Goal: Information Seeking & Learning: Learn about a topic

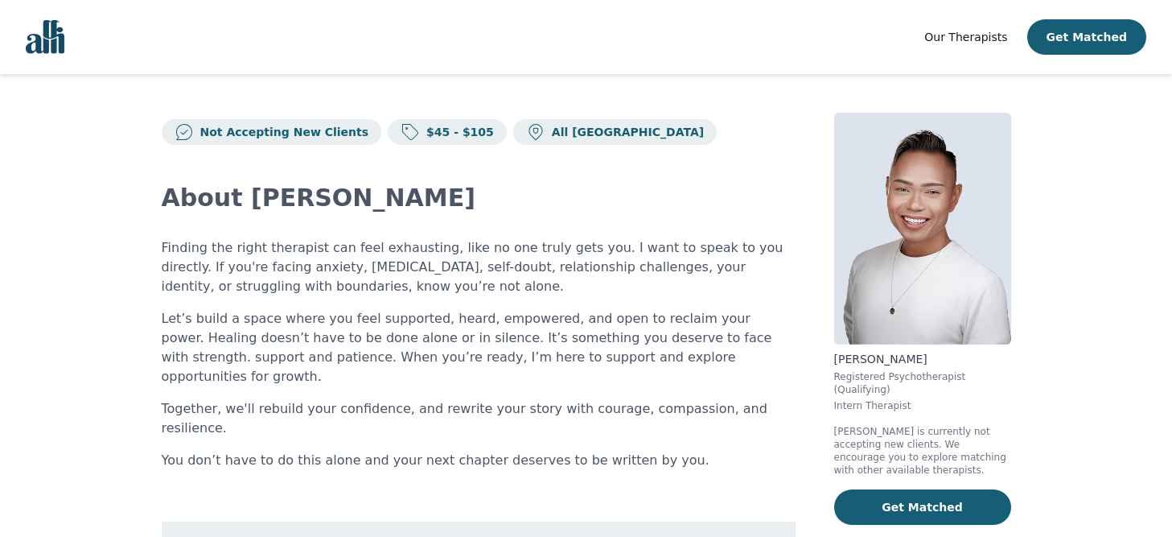
click at [980, 35] on span "Our Therapists" at bounding box center [965, 37] width 83 height 13
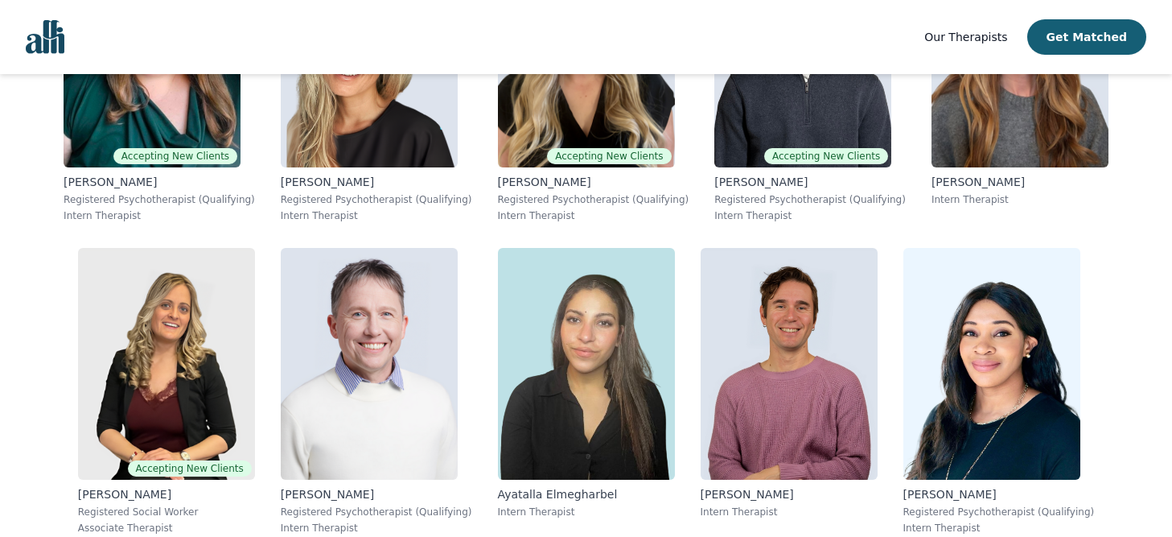
scroll to position [5074, 0]
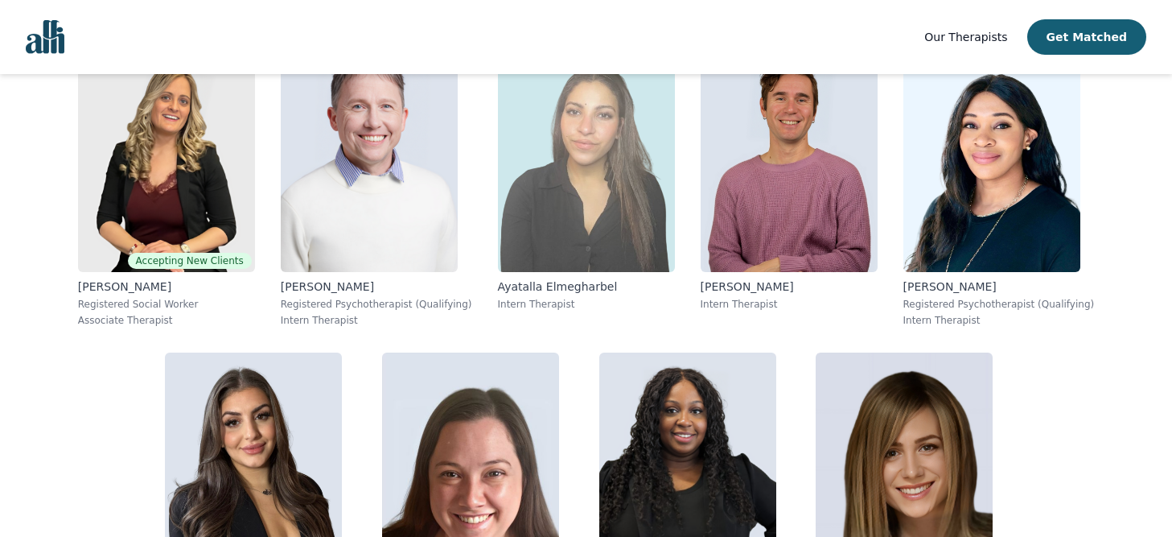
click at [498, 115] on img at bounding box center [586, 156] width 177 height 232
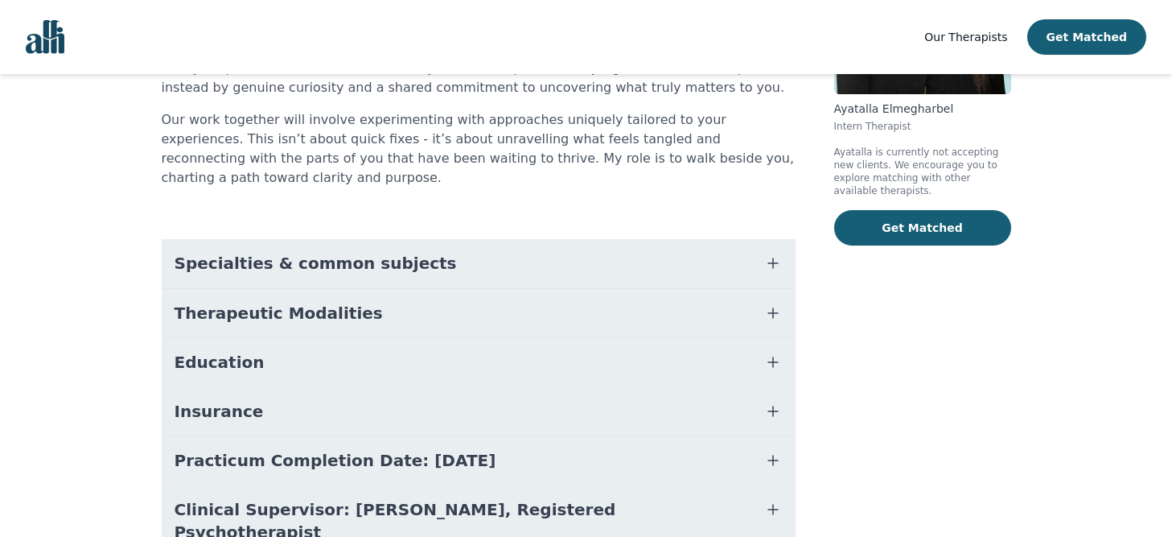
scroll to position [305, 0]
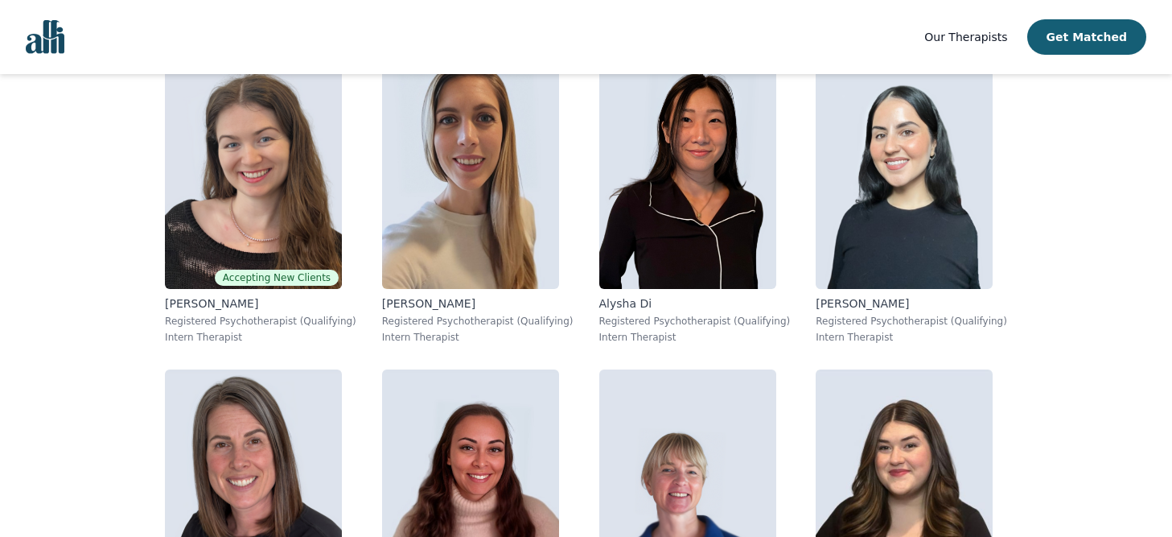
scroll to position [5995, 0]
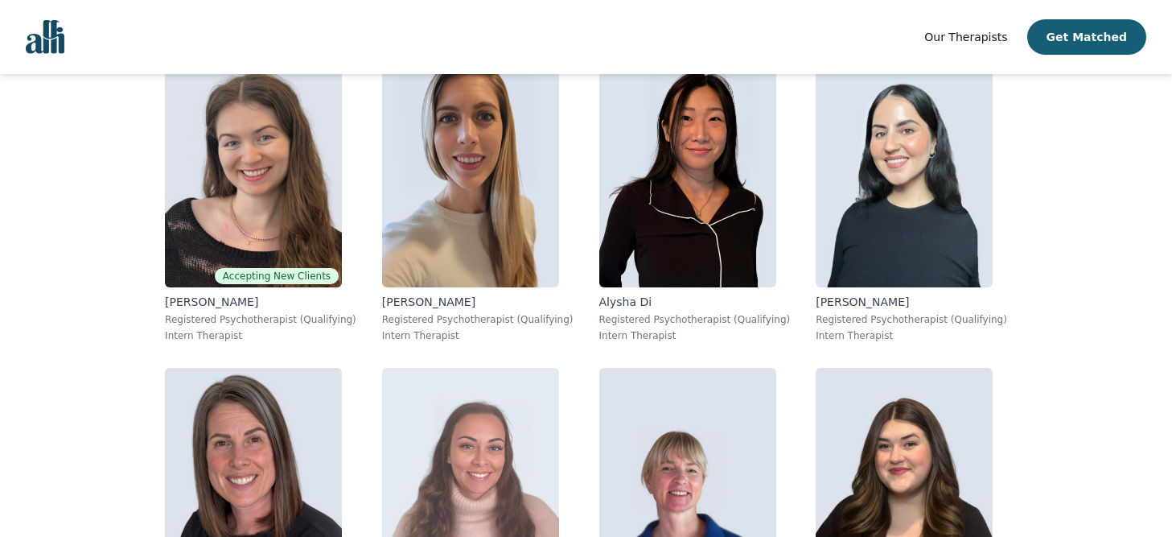
click at [559, 368] on img at bounding box center [470, 484] width 177 height 232
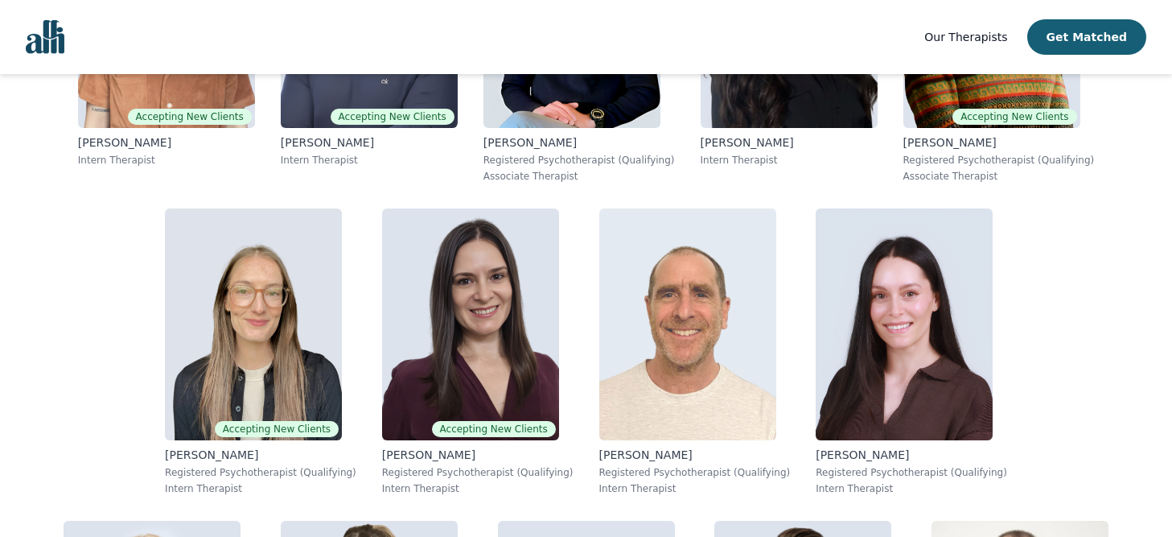
click at [606, 268] on img at bounding box center [687, 324] width 177 height 232
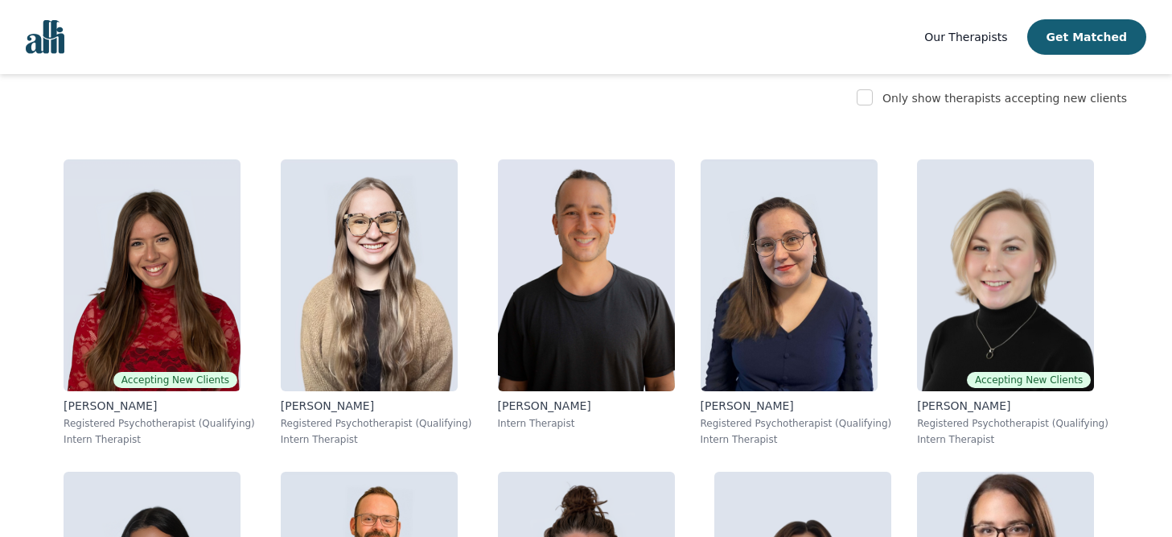
scroll to position [482, 0]
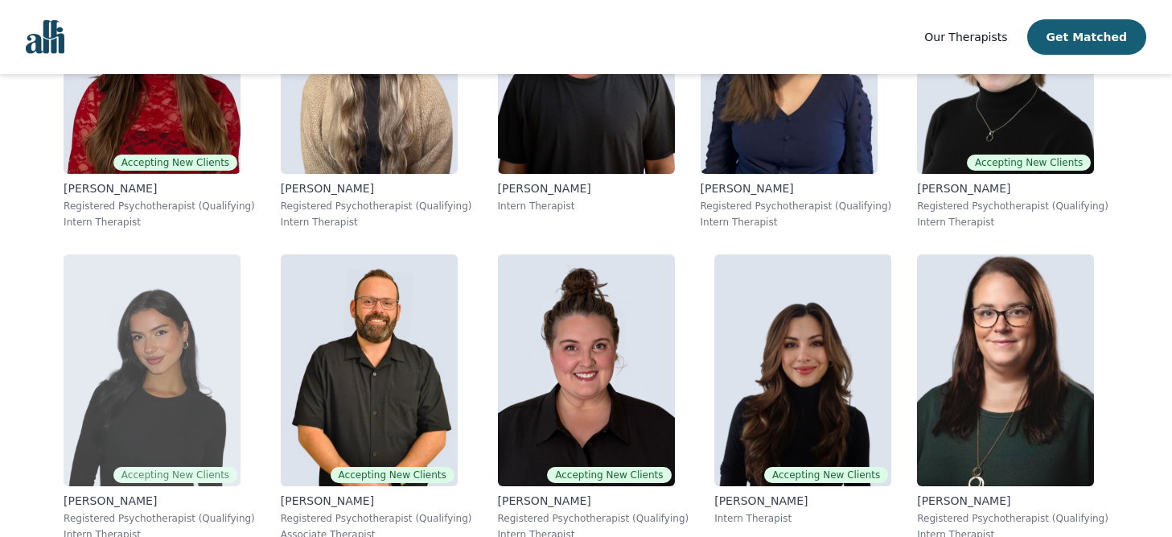
click at [183, 285] on img at bounding box center [152, 370] width 177 height 232
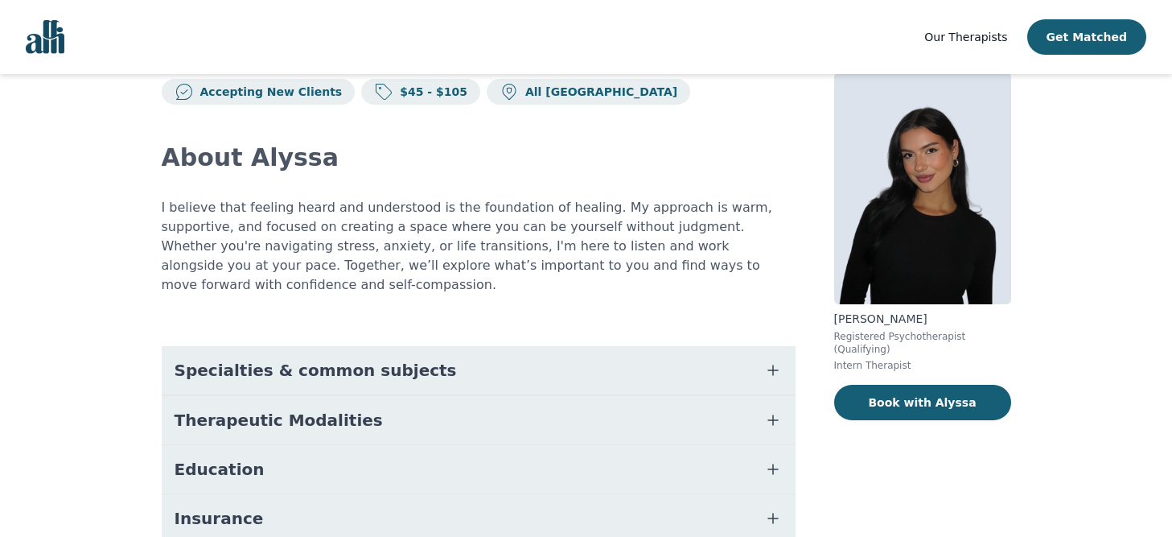
scroll to position [47, 0]
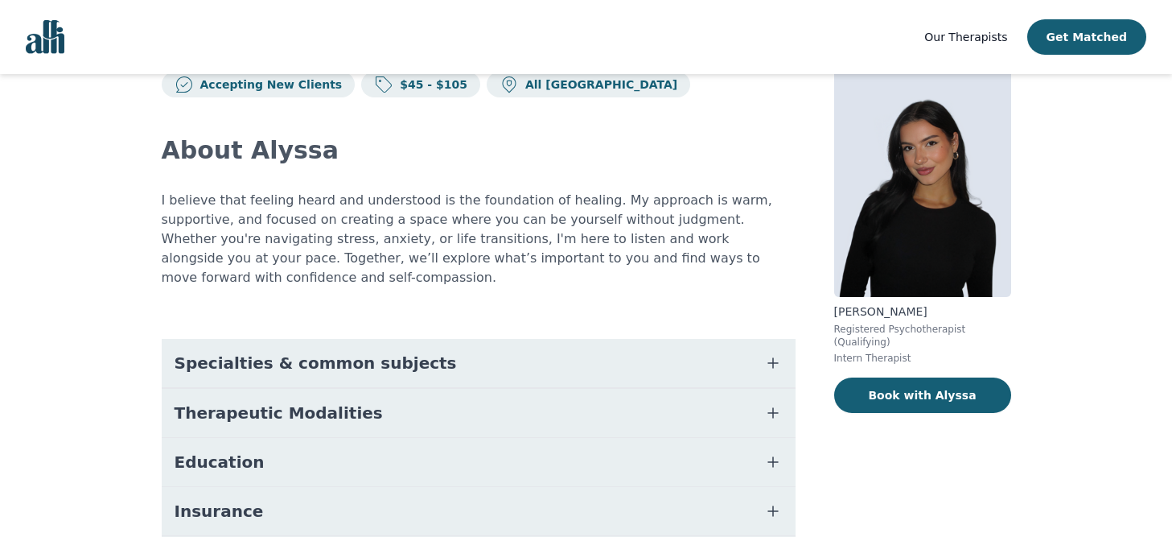
click at [232, 412] on button "Therapeutic Modalities" at bounding box center [479, 413] width 634 height 48
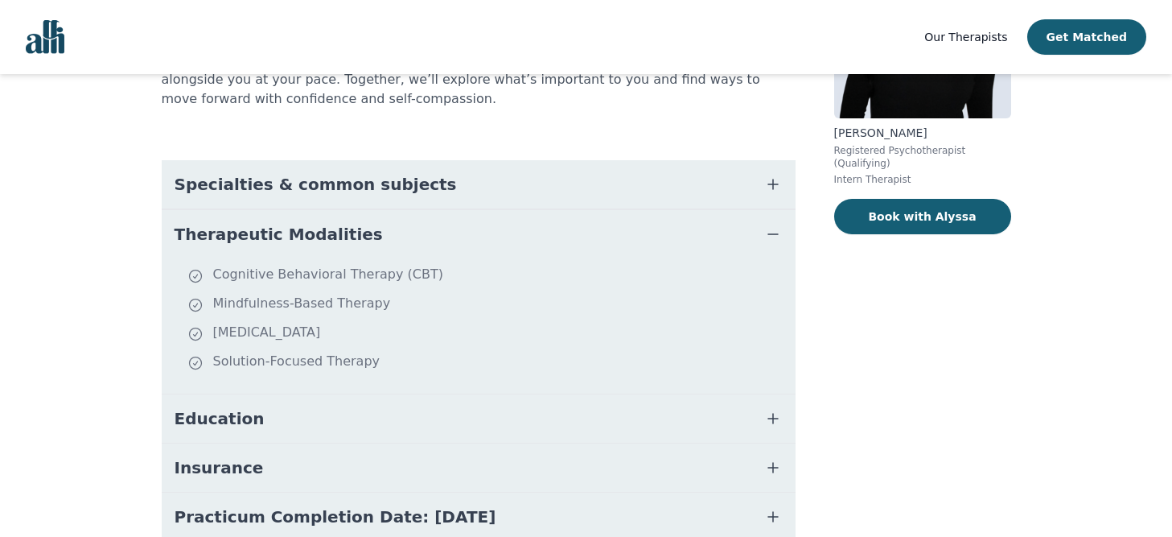
scroll to position [227, 0]
click at [238, 406] on span "Education" at bounding box center [220, 417] width 90 height 23
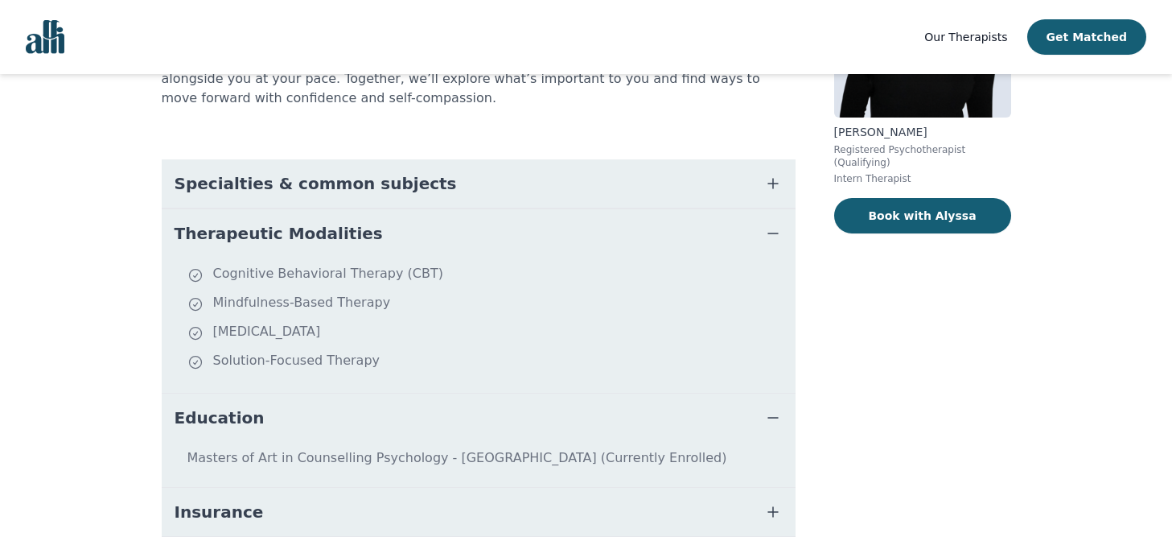
click at [238, 406] on span "Education" at bounding box center [220, 417] width 90 height 23
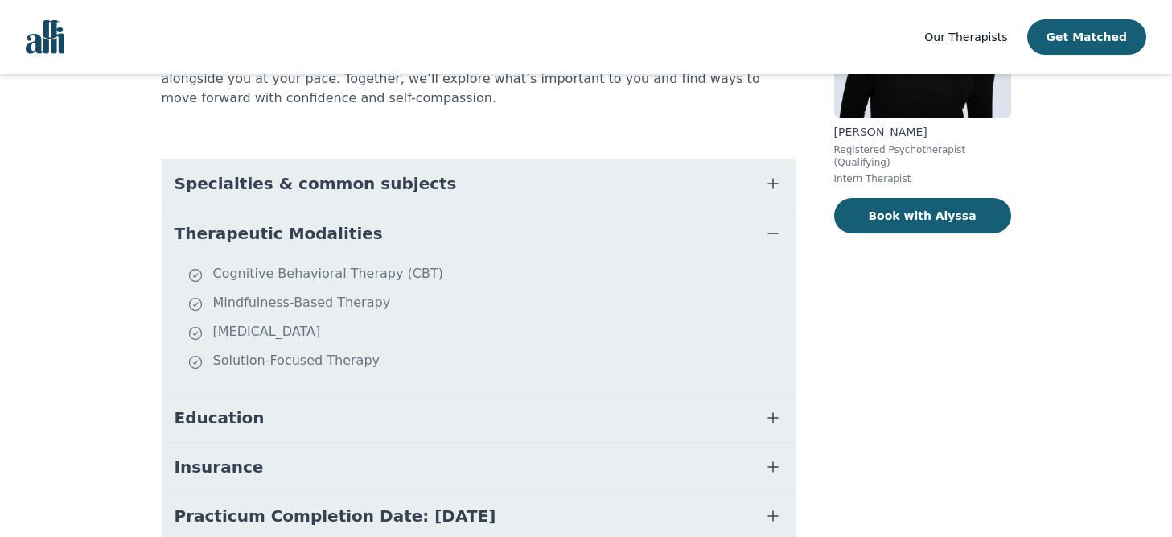
click at [248, 172] on span "Specialties & common subjects" at bounding box center [316, 183] width 282 height 23
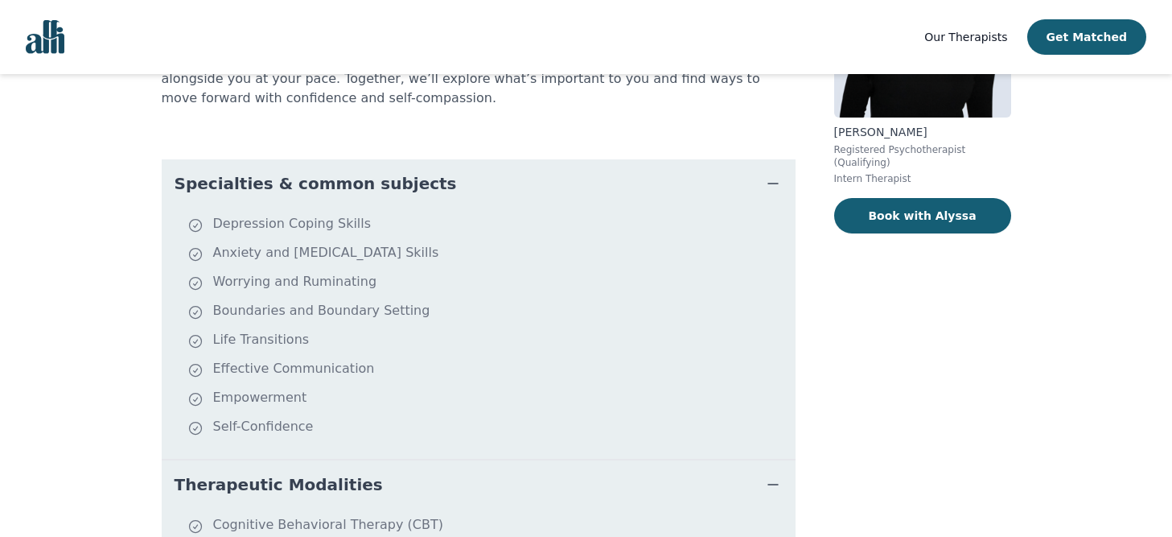
click at [248, 175] on button "Specialties & common subjects" at bounding box center [479, 183] width 634 height 48
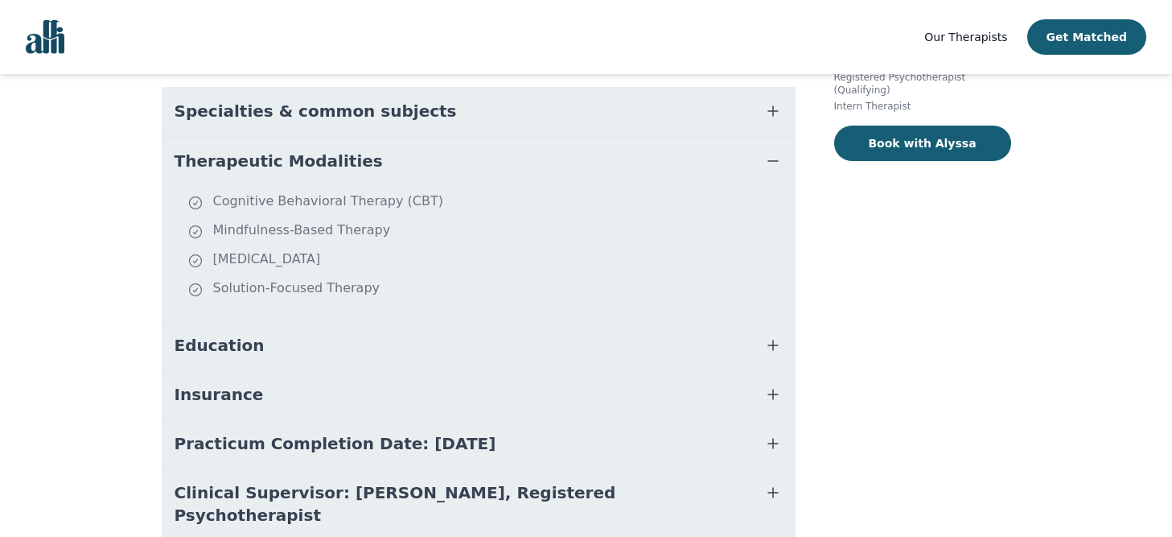
scroll to position [300, 0]
click at [315, 385] on button "Insurance" at bounding box center [479, 393] width 634 height 48
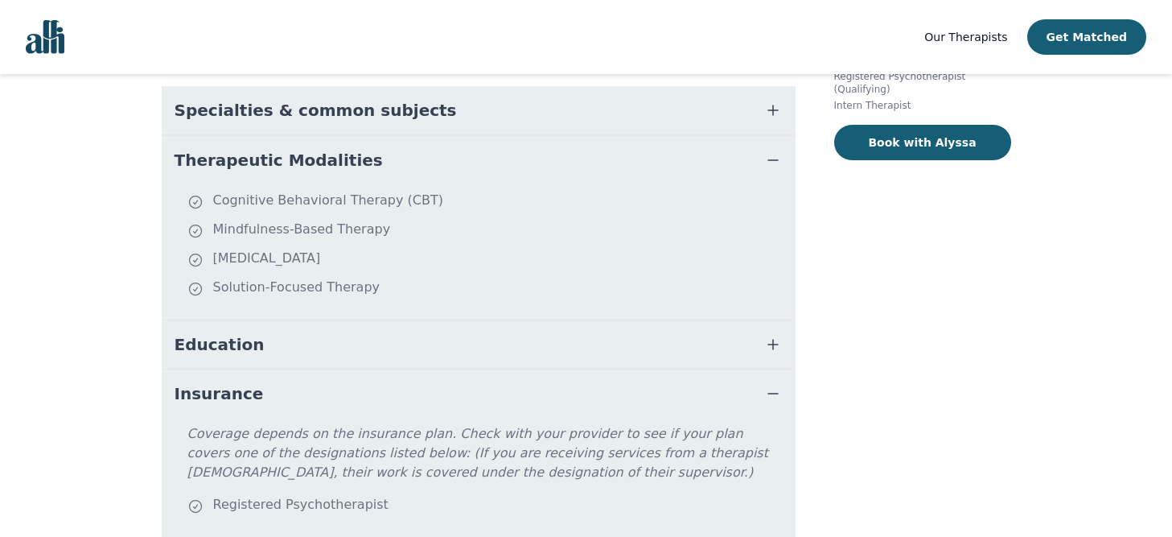
click at [315, 385] on button "Insurance" at bounding box center [479, 393] width 634 height 48
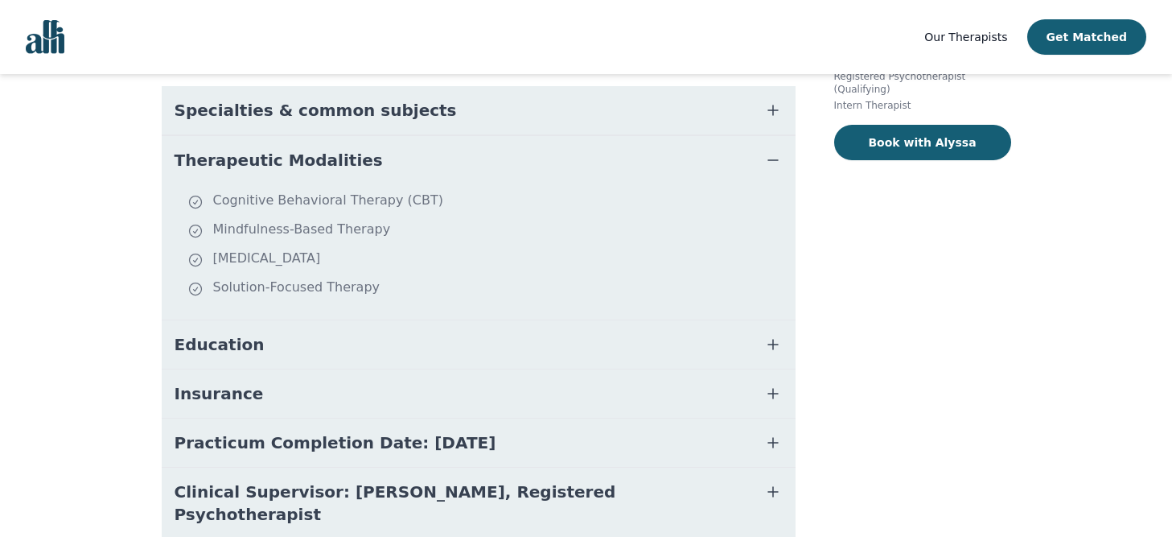
click at [307, 327] on button "Education" at bounding box center [479, 344] width 634 height 48
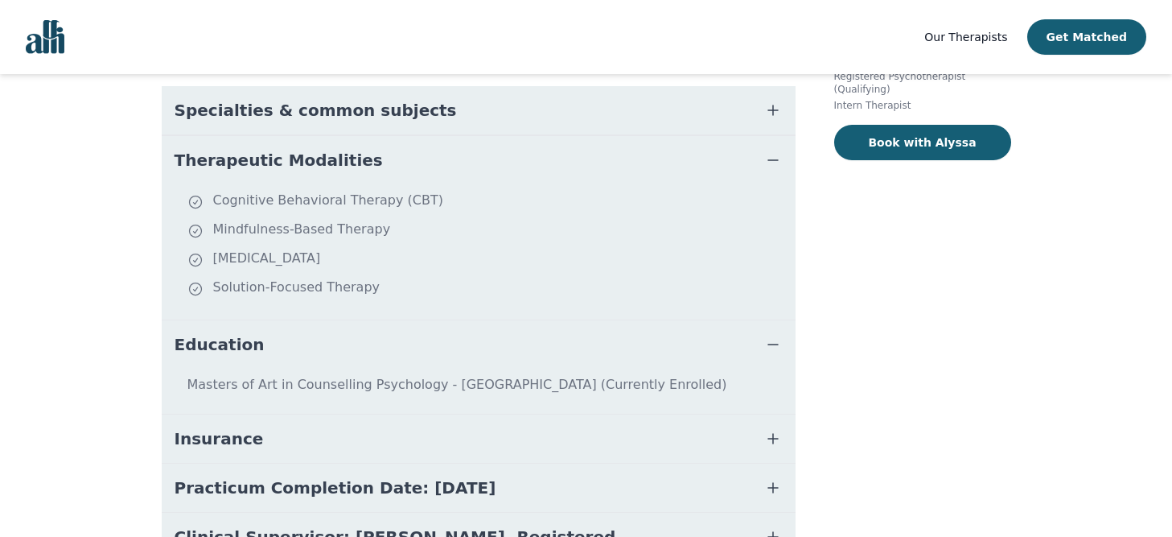
click at [306, 326] on button "Education" at bounding box center [479, 344] width 634 height 48
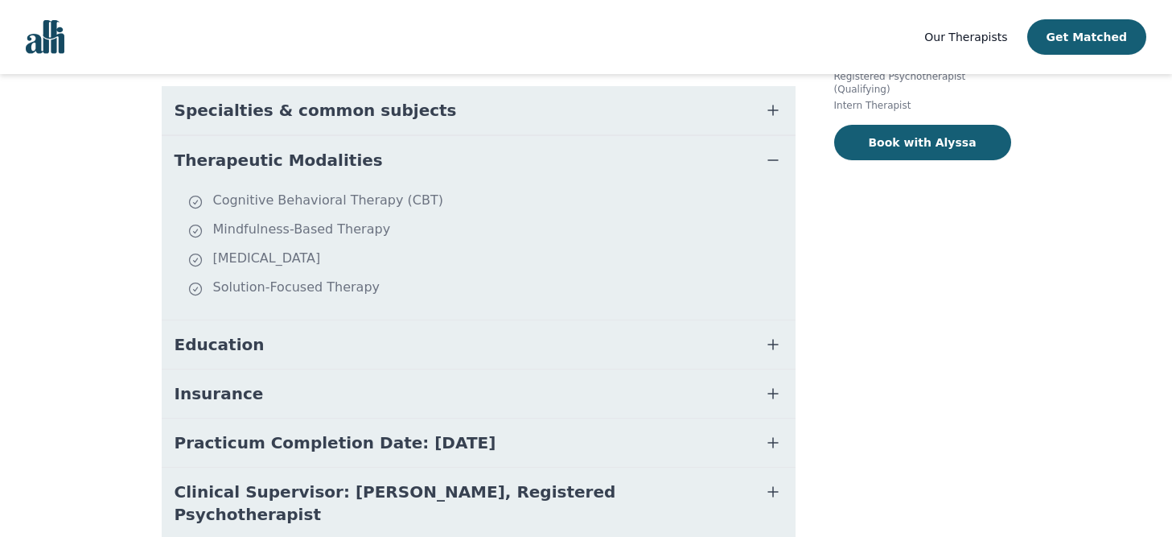
click at [305, 326] on button "Education" at bounding box center [479, 344] width 634 height 48
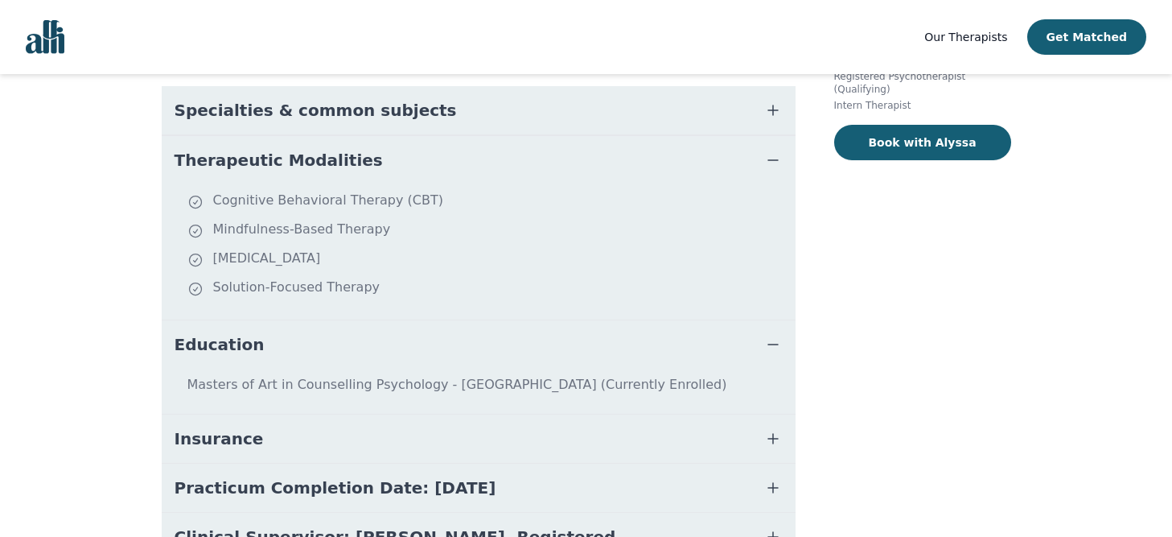
click at [305, 326] on button "Education" at bounding box center [479, 344] width 634 height 48
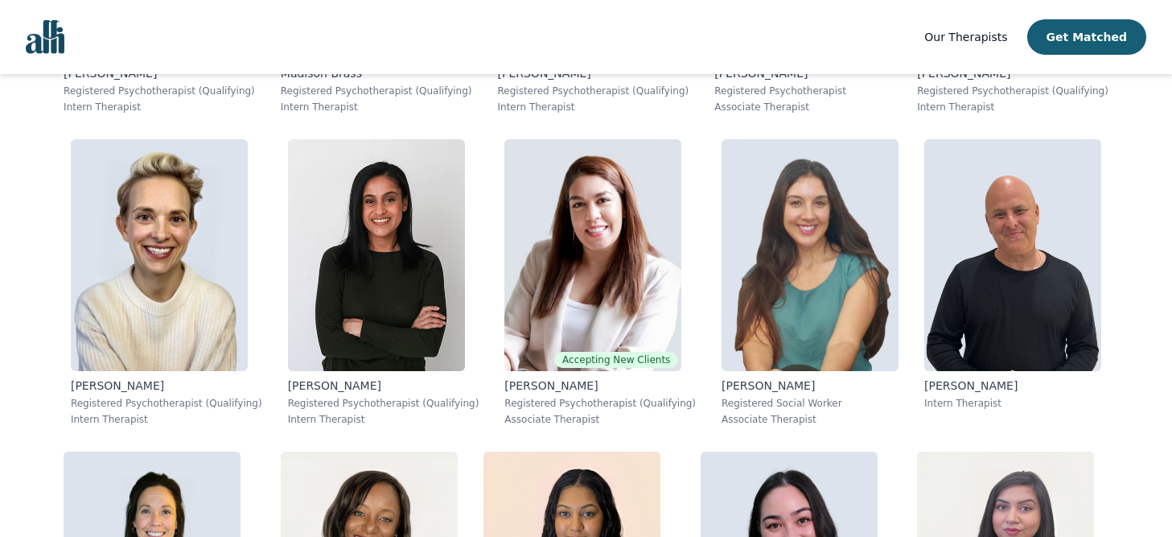
scroll to position [1870, 0]
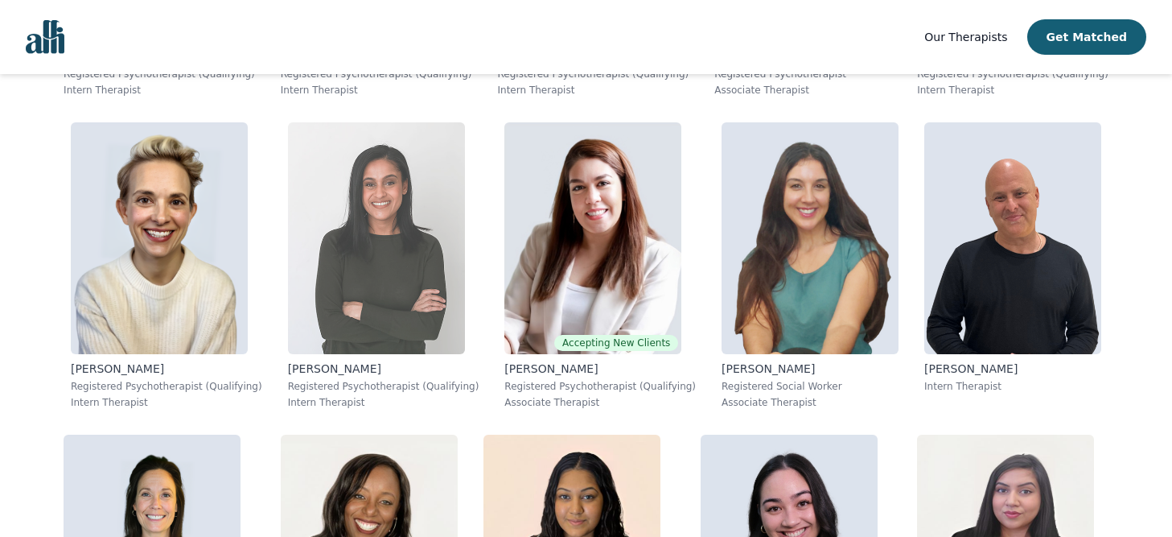
click at [339, 299] on img at bounding box center [376, 238] width 177 height 232
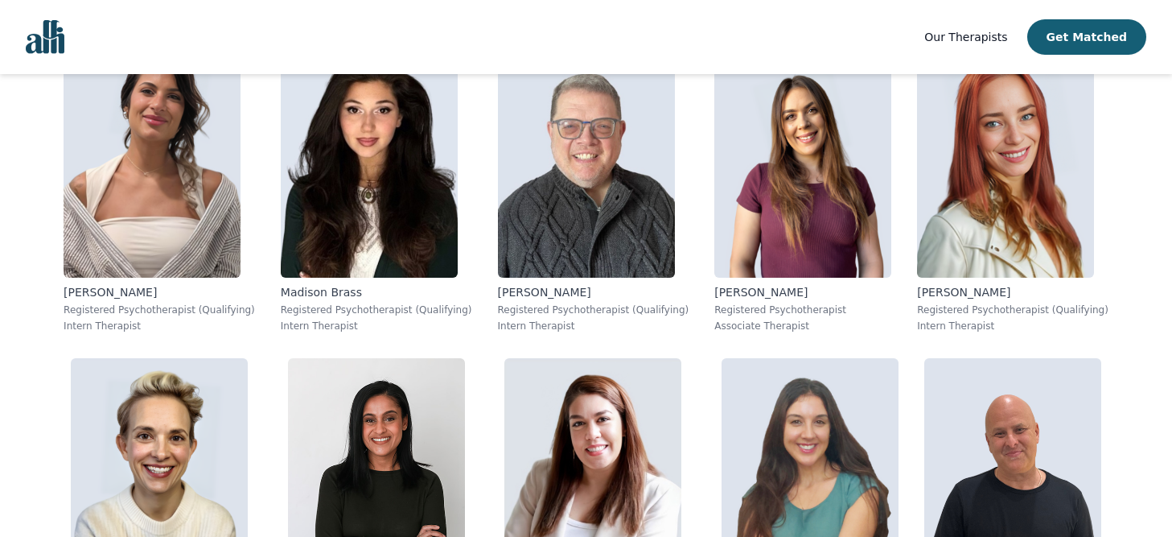
scroll to position [1641, 0]
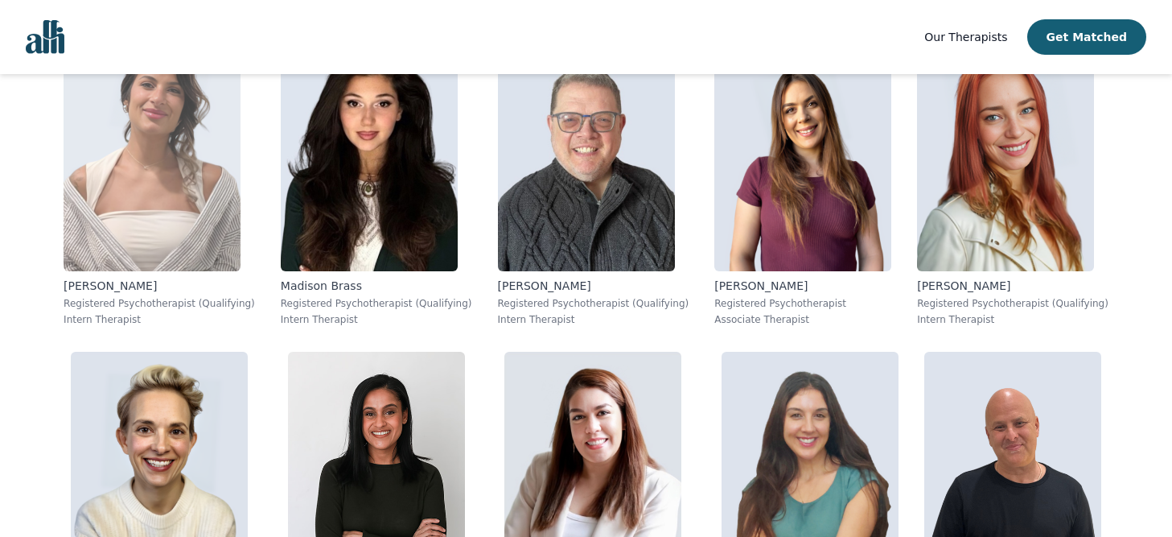
click at [93, 160] on img at bounding box center [152, 155] width 177 height 232
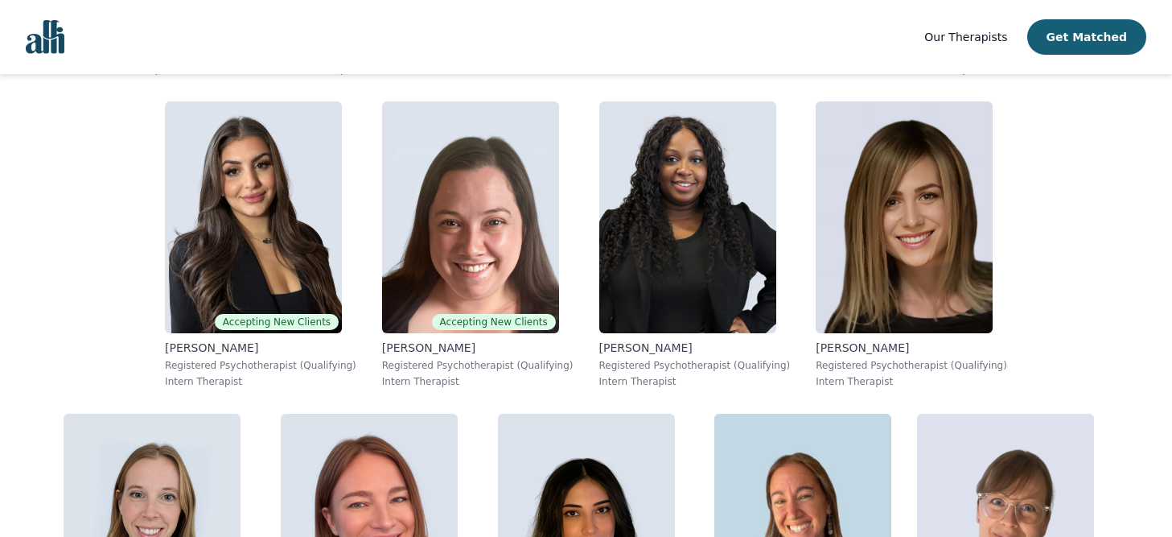
scroll to position [5325, 0]
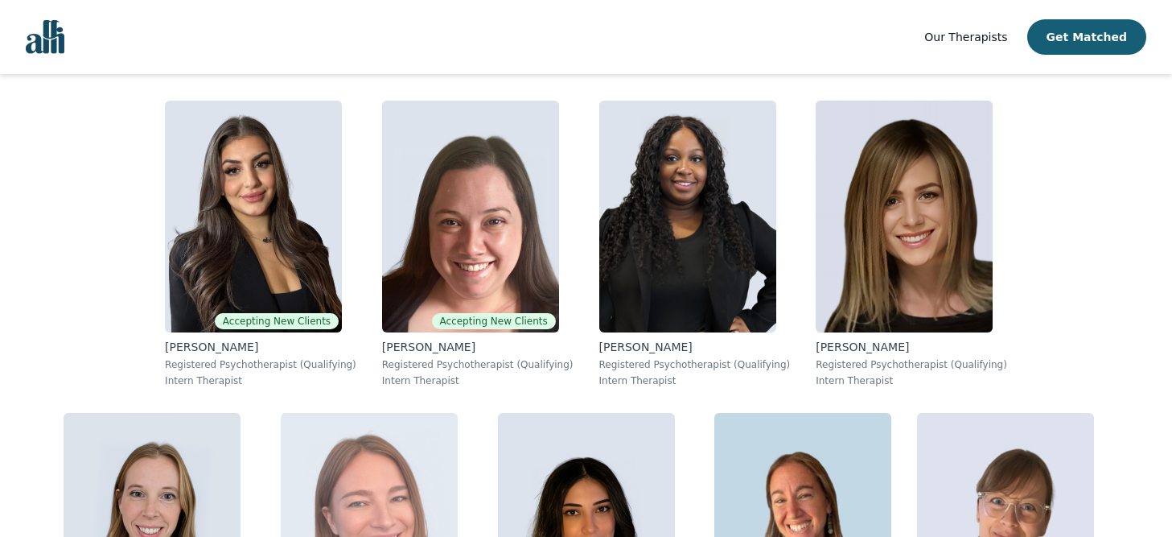
click at [458, 413] on img at bounding box center [369, 529] width 177 height 232
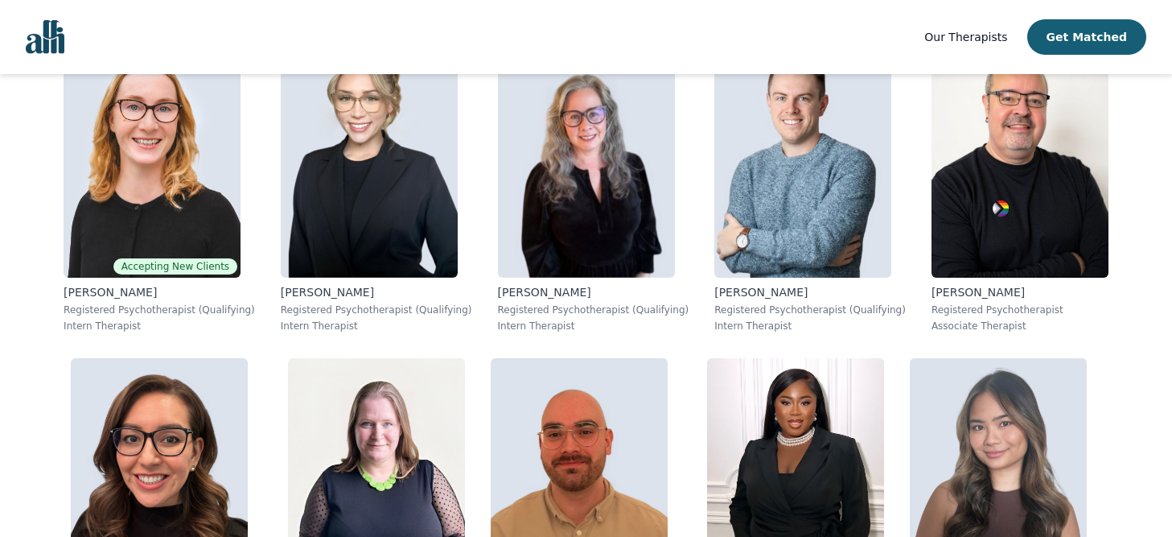
scroll to position [4055, 0]
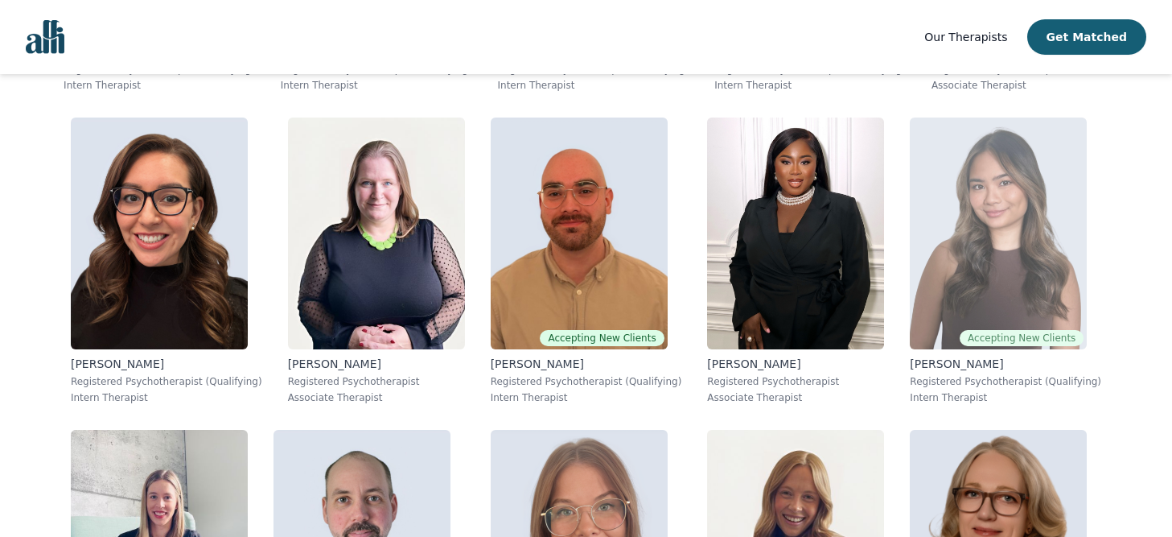
click at [910, 220] on img at bounding box center [998, 233] width 177 height 232
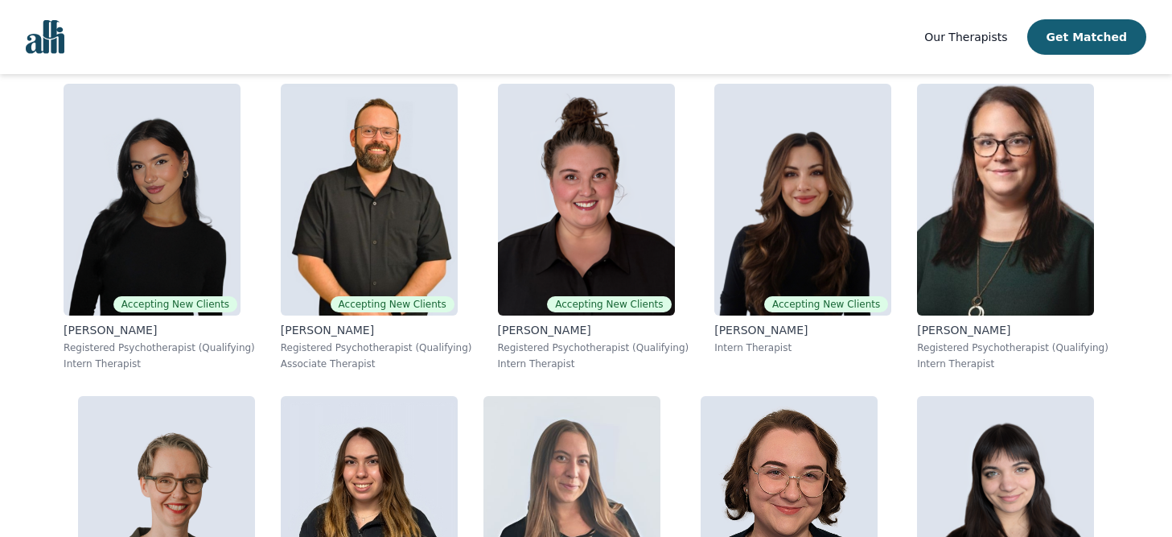
scroll to position [944, 0]
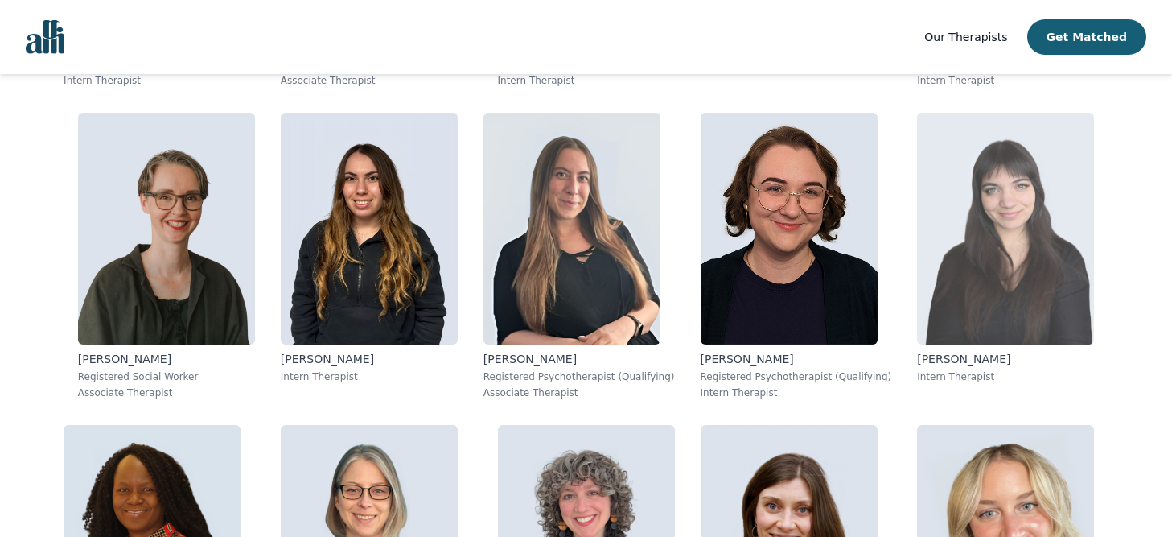
click at [936, 239] on img at bounding box center [1005, 229] width 177 height 232
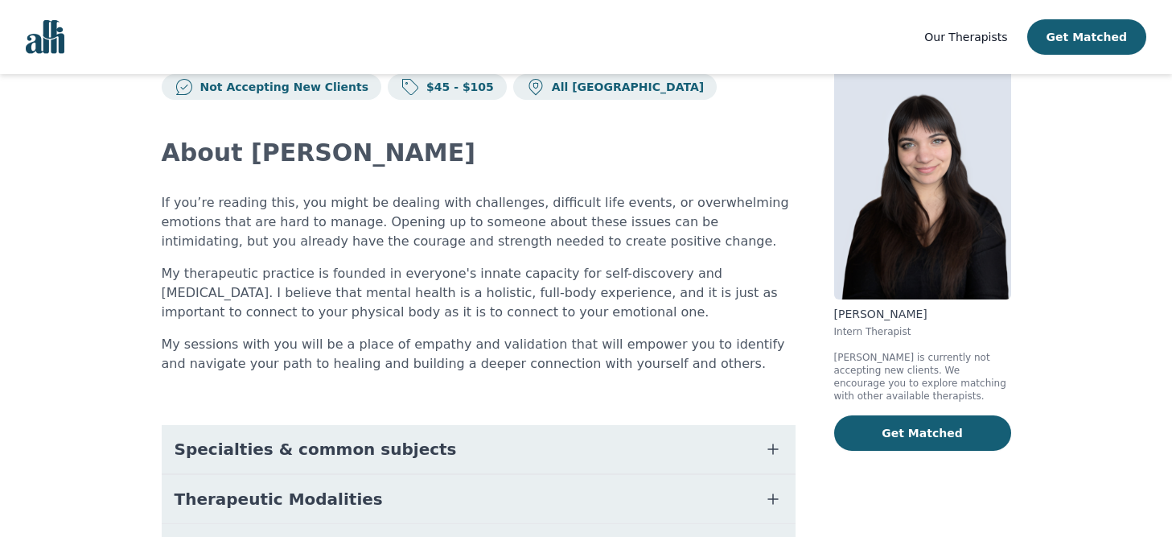
scroll to position [39, 0]
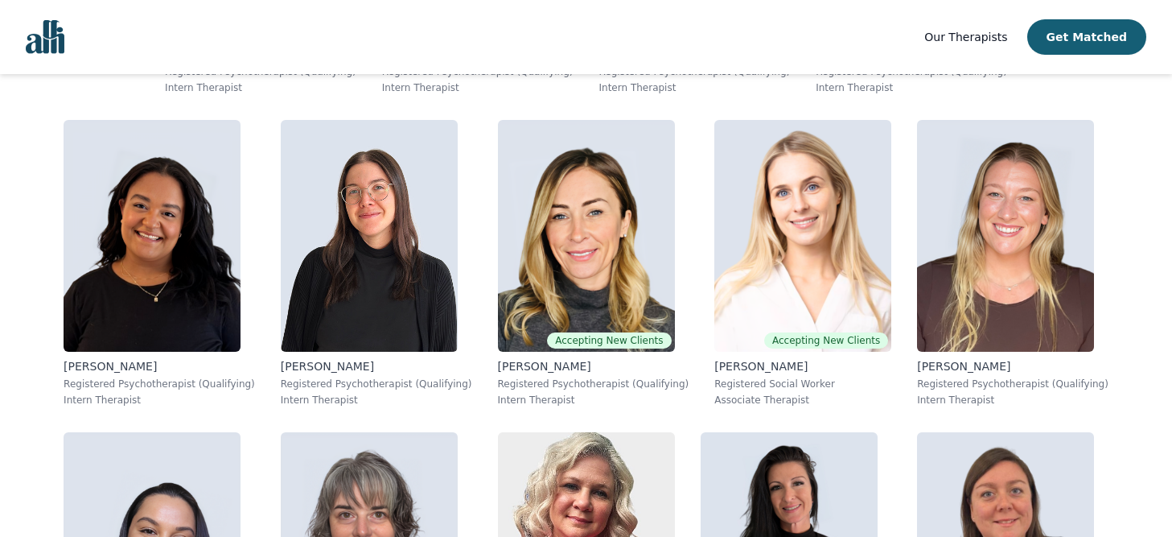
scroll to position [7494, 0]
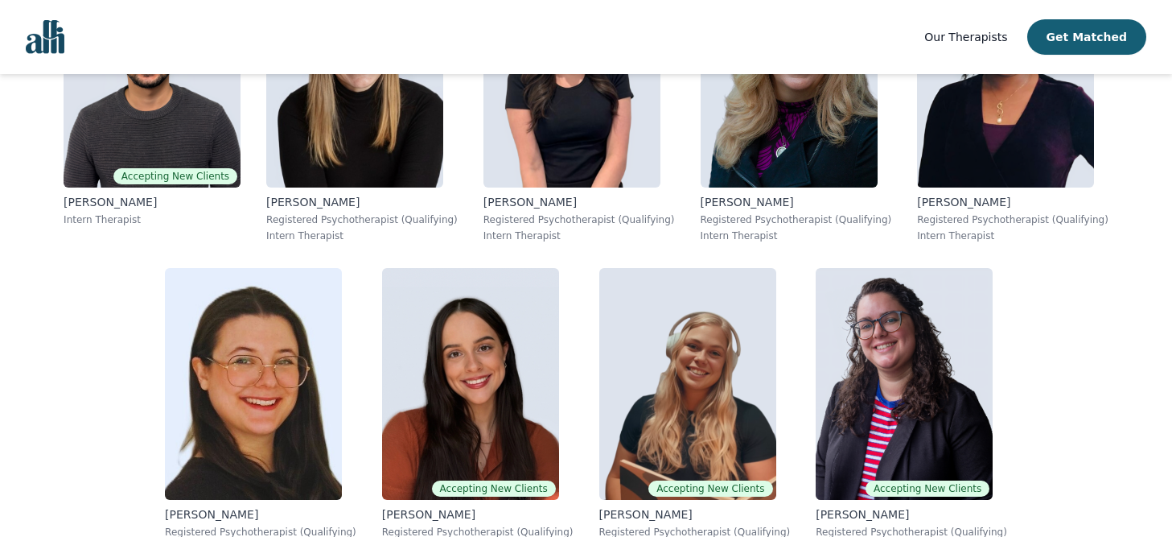
scroll to position [8453, 0]
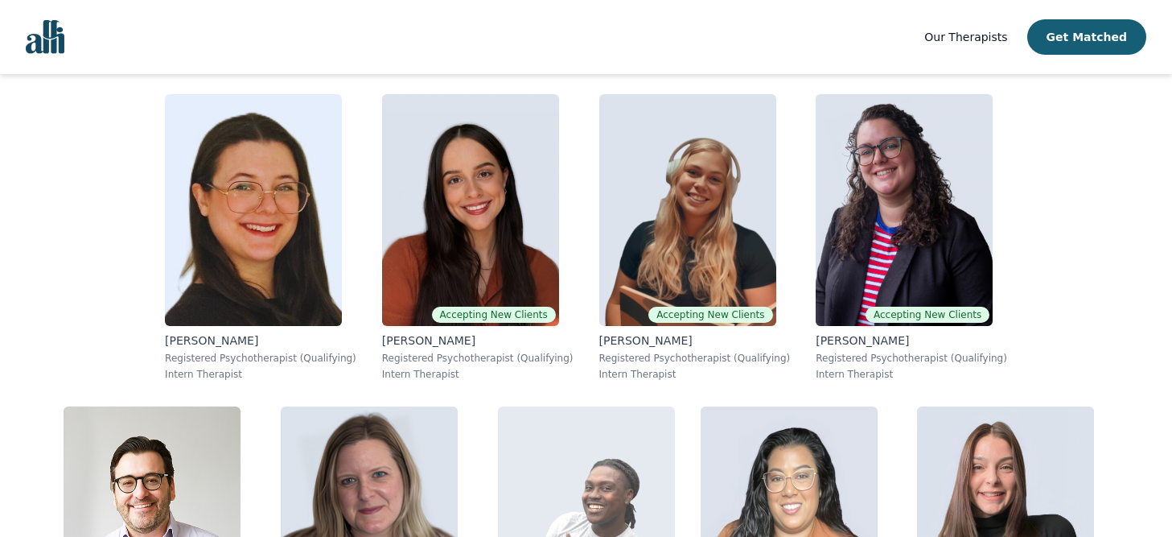
click at [498, 406] on img at bounding box center [586, 522] width 177 height 232
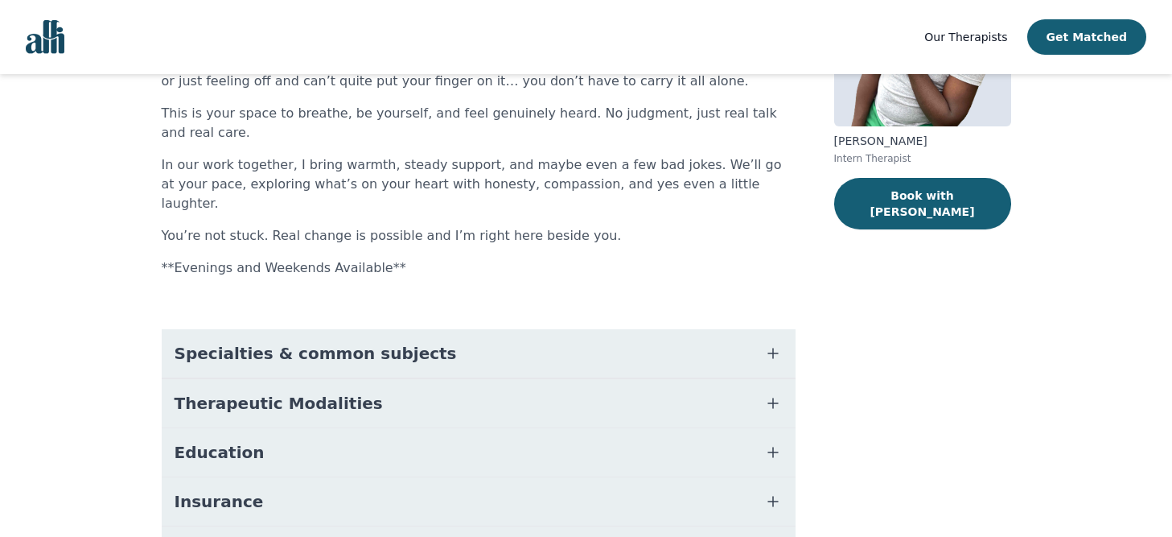
scroll to position [68, 0]
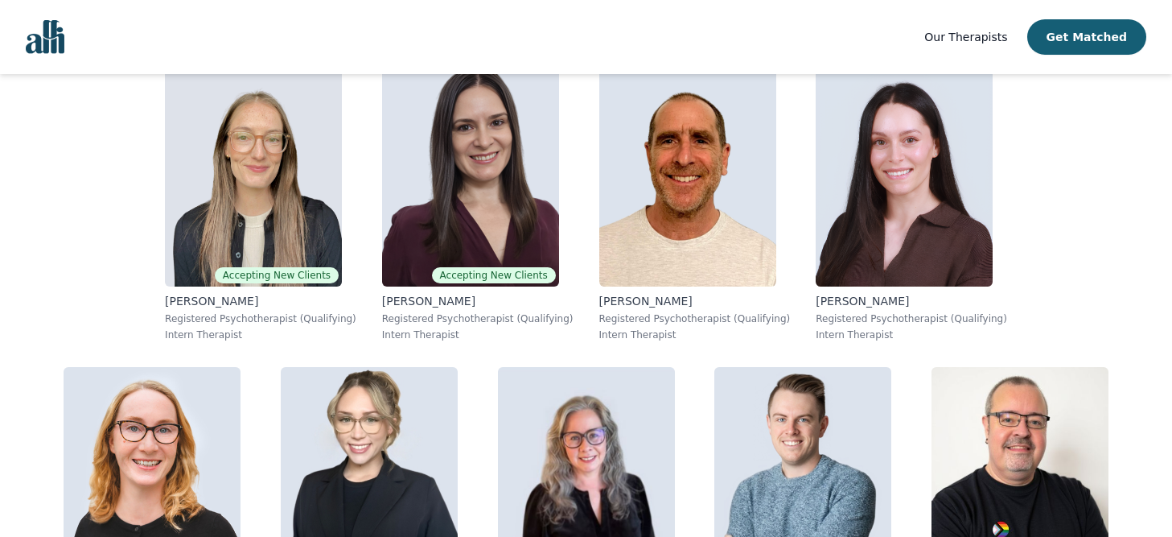
scroll to position [3493, 0]
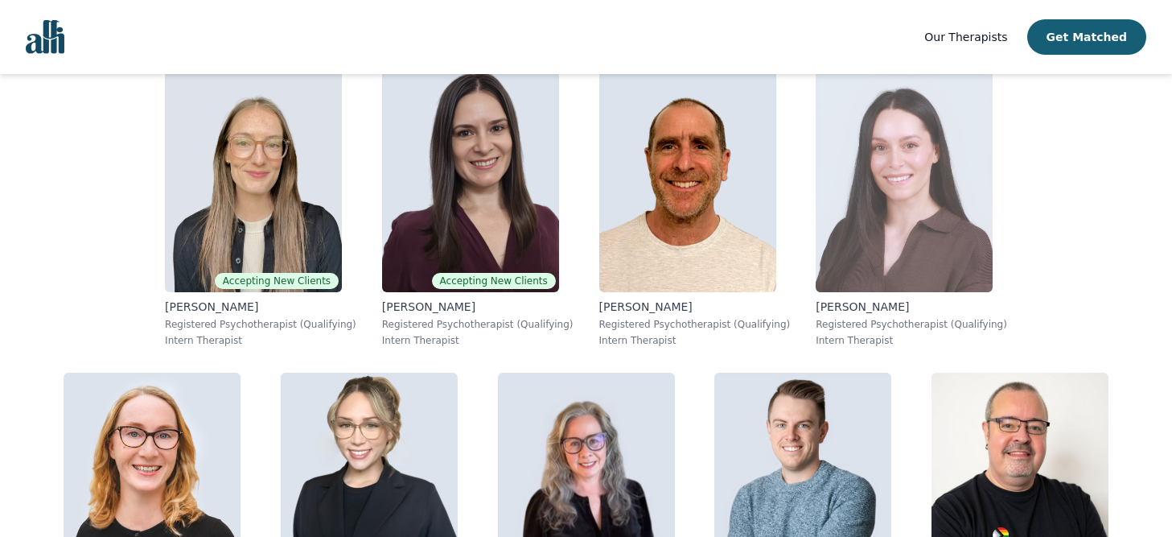
click at [816, 175] on img at bounding box center [904, 176] width 177 height 232
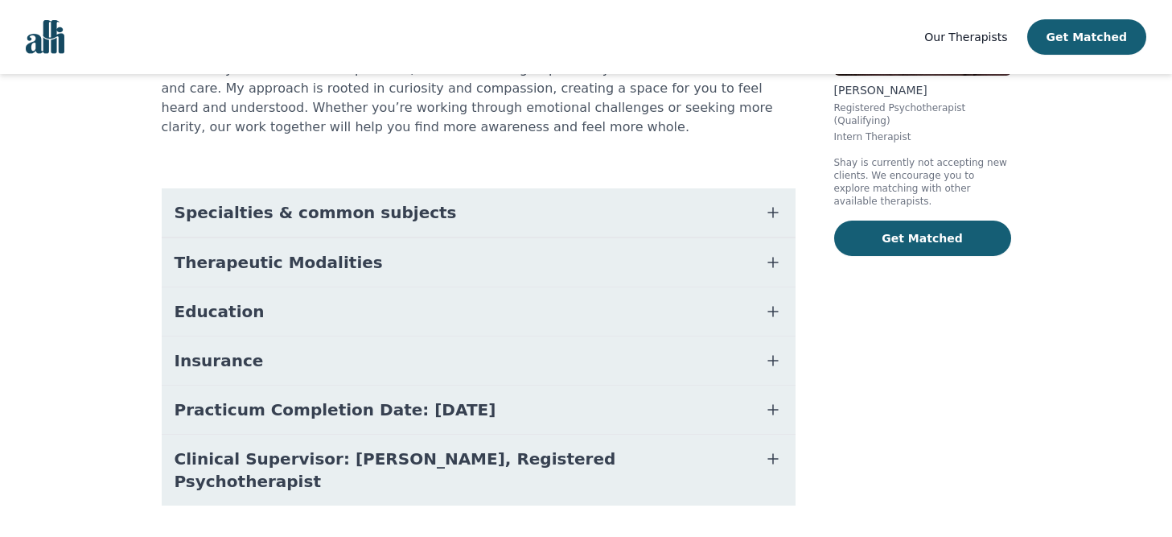
scroll to position [292, 0]
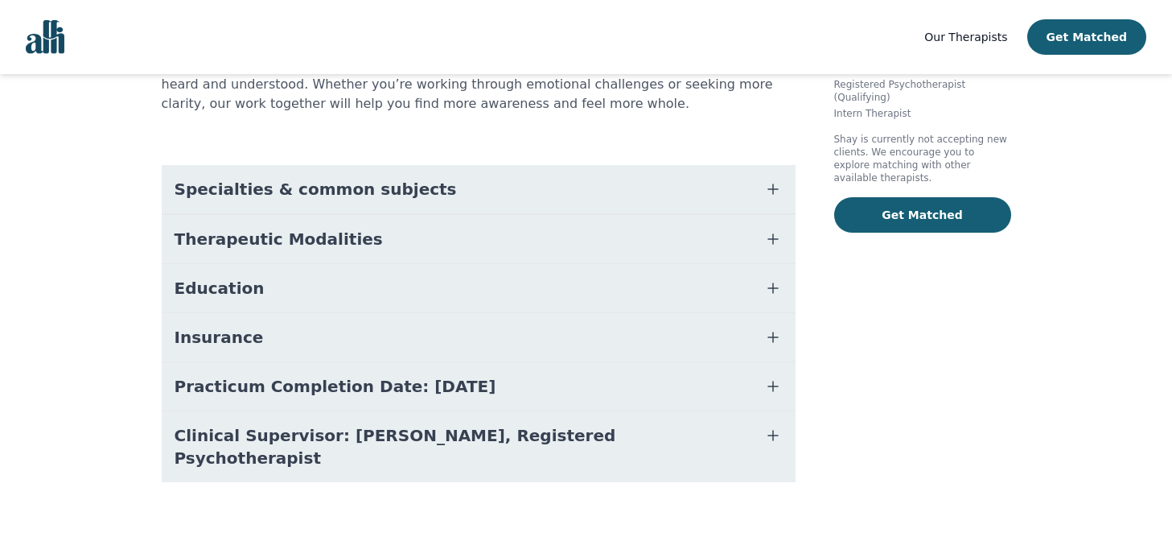
click at [733, 187] on button "Specialties & common subjects" at bounding box center [479, 189] width 634 height 48
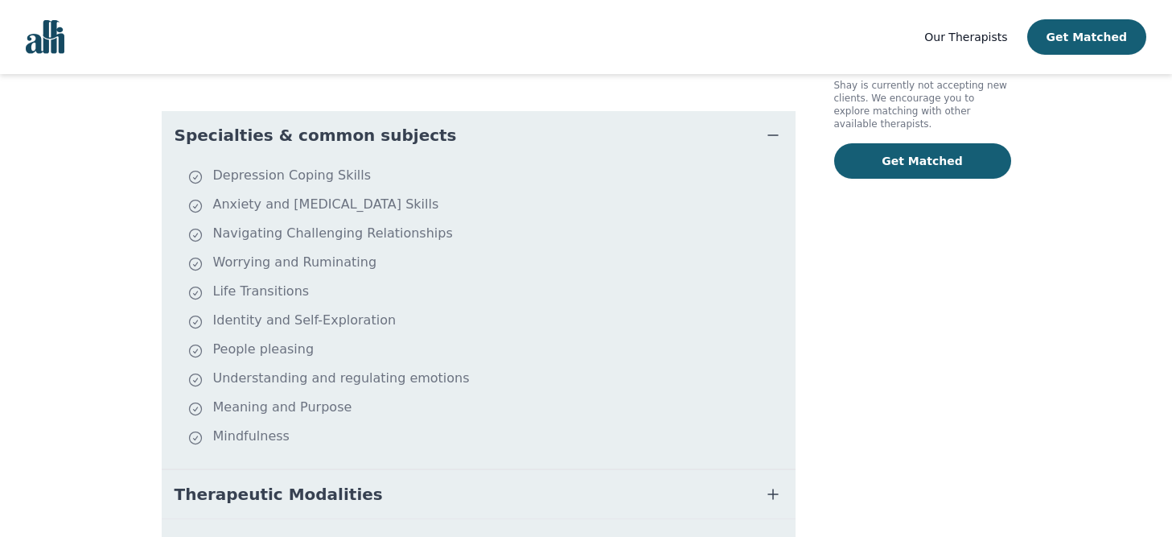
scroll to position [348, 0]
click at [662, 108] on div "About Shay At times, life can feel like you're navigating it alone, disconnecte…" at bounding box center [479, 285] width 634 height 977
click at [662, 129] on button "Specialties & common subjects" at bounding box center [479, 133] width 634 height 48
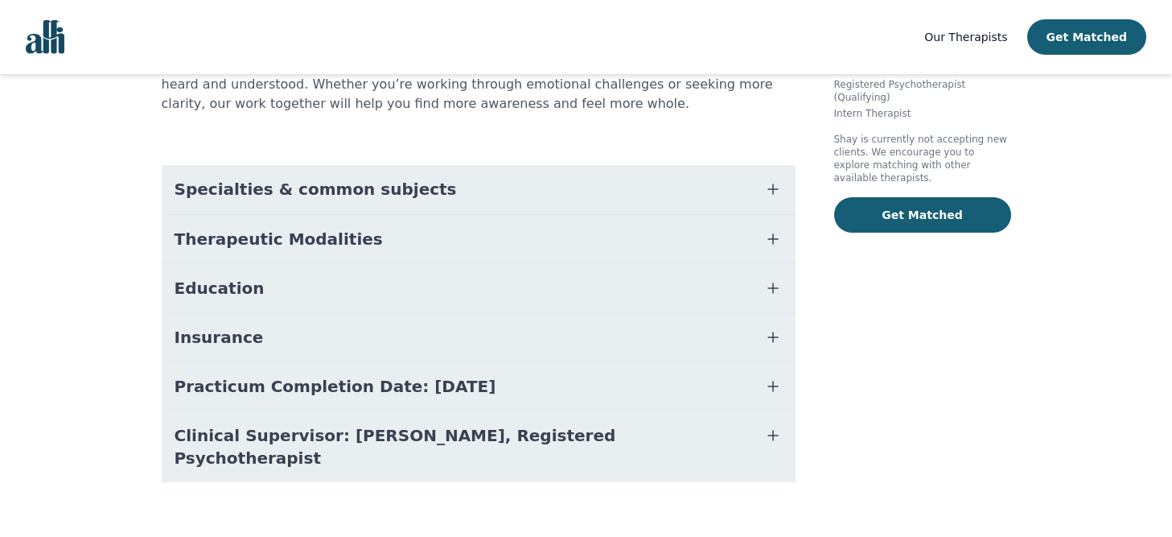
click at [582, 232] on button "Therapeutic Modalities" at bounding box center [479, 239] width 634 height 48
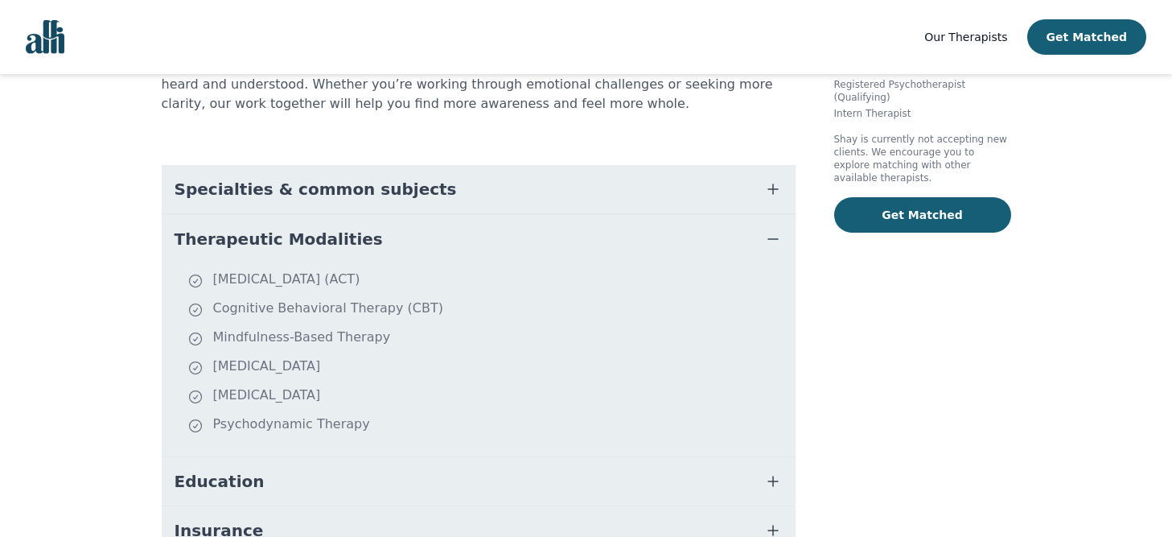
click at [580, 216] on button "Therapeutic Modalities" at bounding box center [479, 239] width 634 height 48
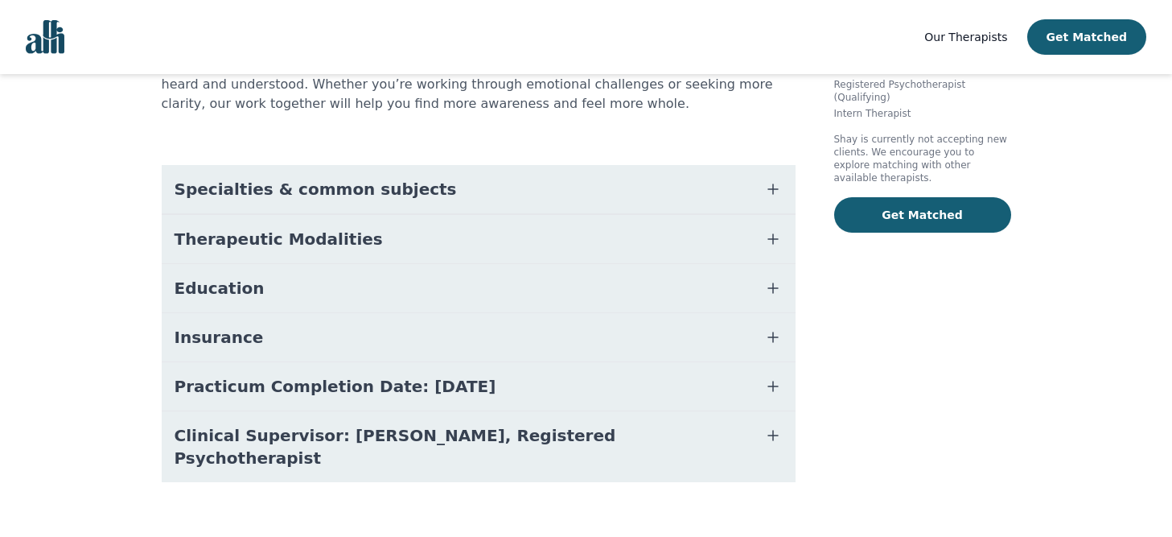
click at [580, 182] on button "Specialties & common subjects" at bounding box center [479, 189] width 634 height 48
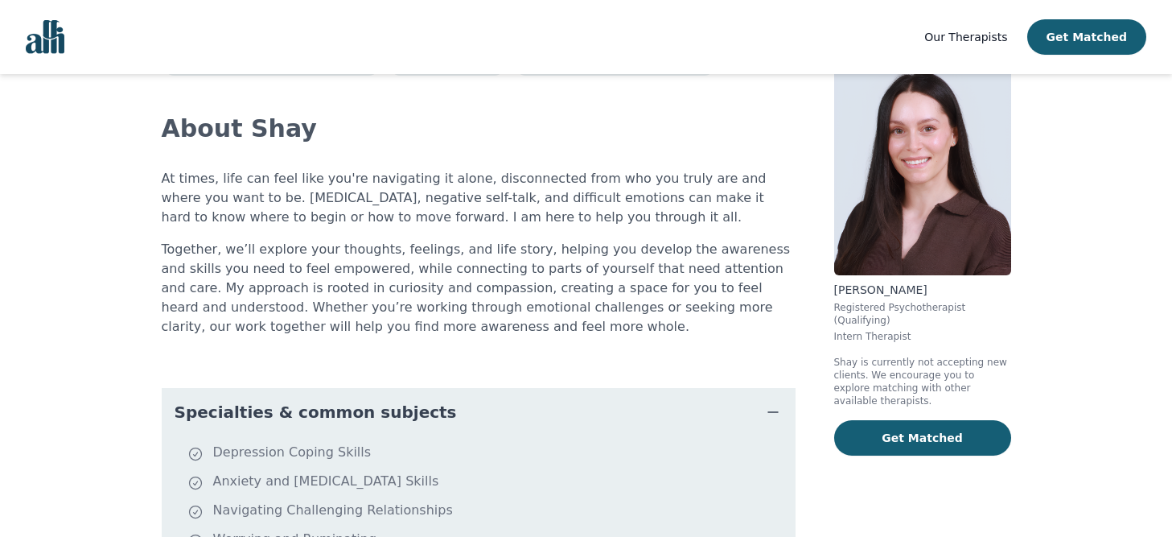
scroll to position [71, 0]
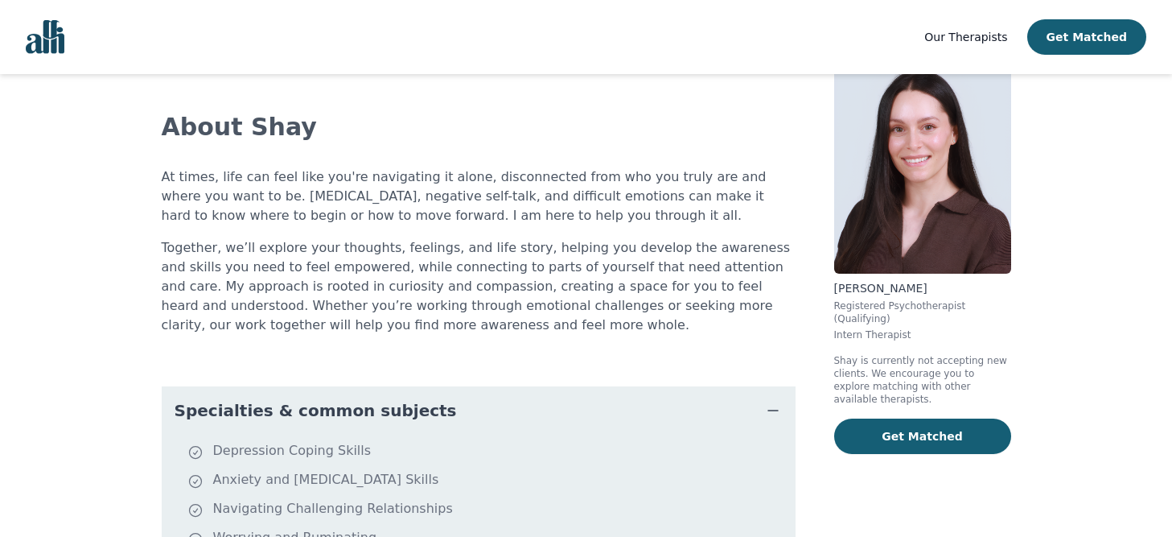
click at [570, 403] on button "Specialties & common subjects" at bounding box center [479, 410] width 634 height 48
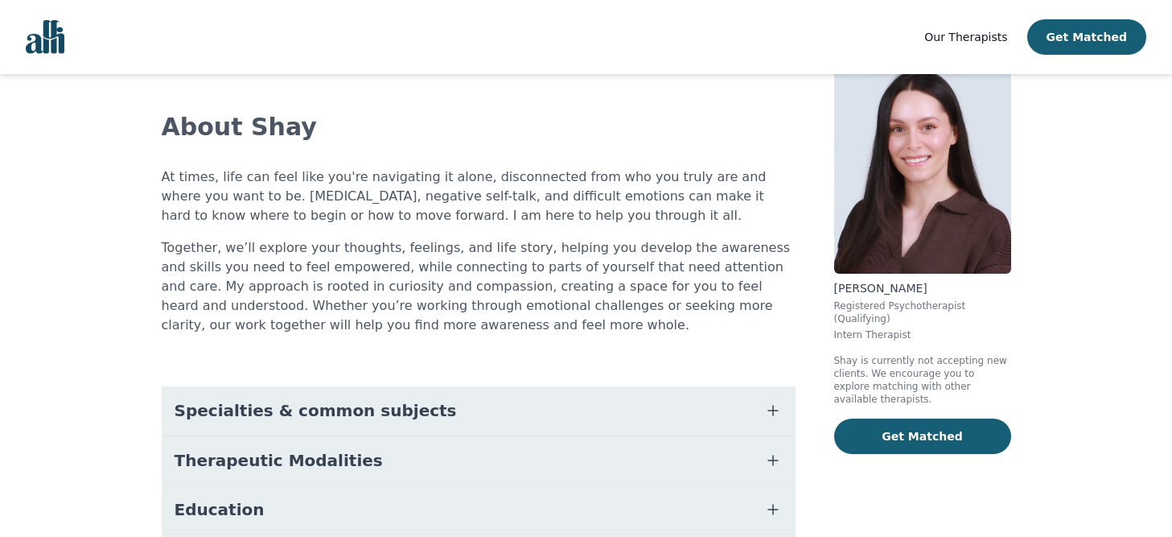
scroll to position [292, 0]
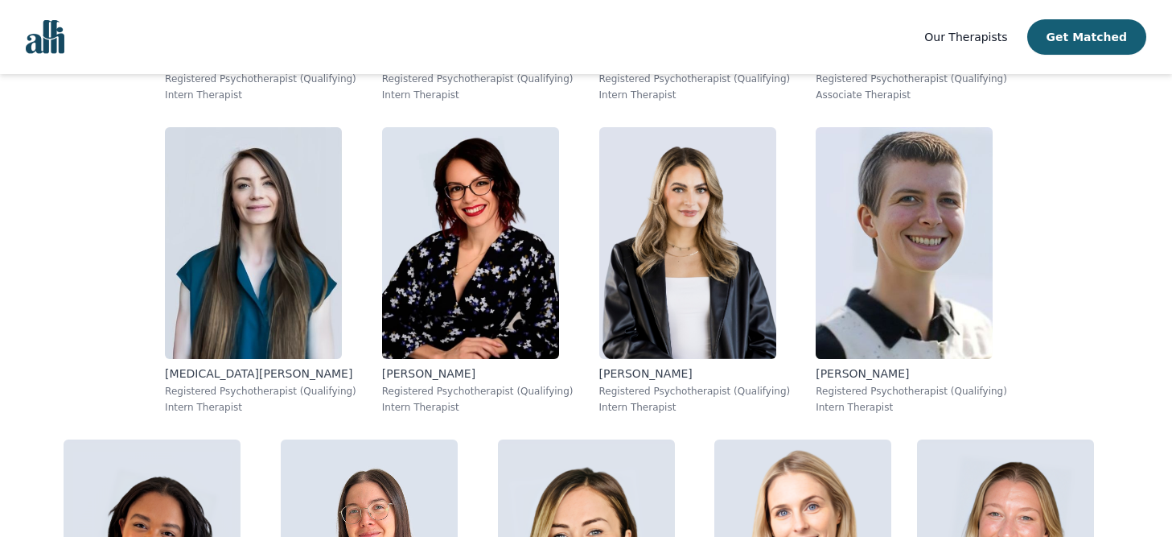
scroll to position [6742, 0]
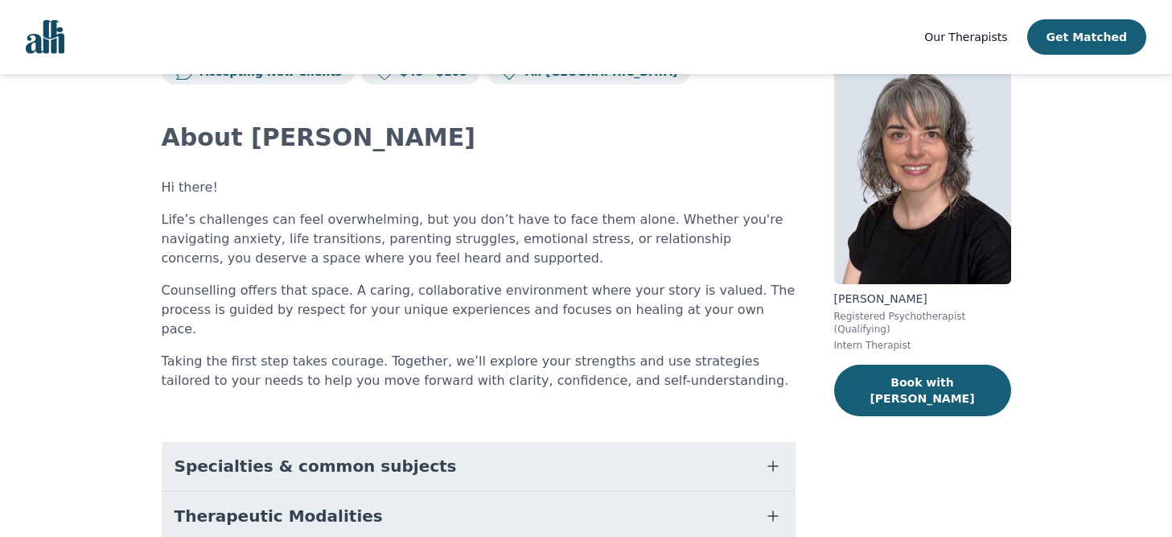
scroll to position [18, 0]
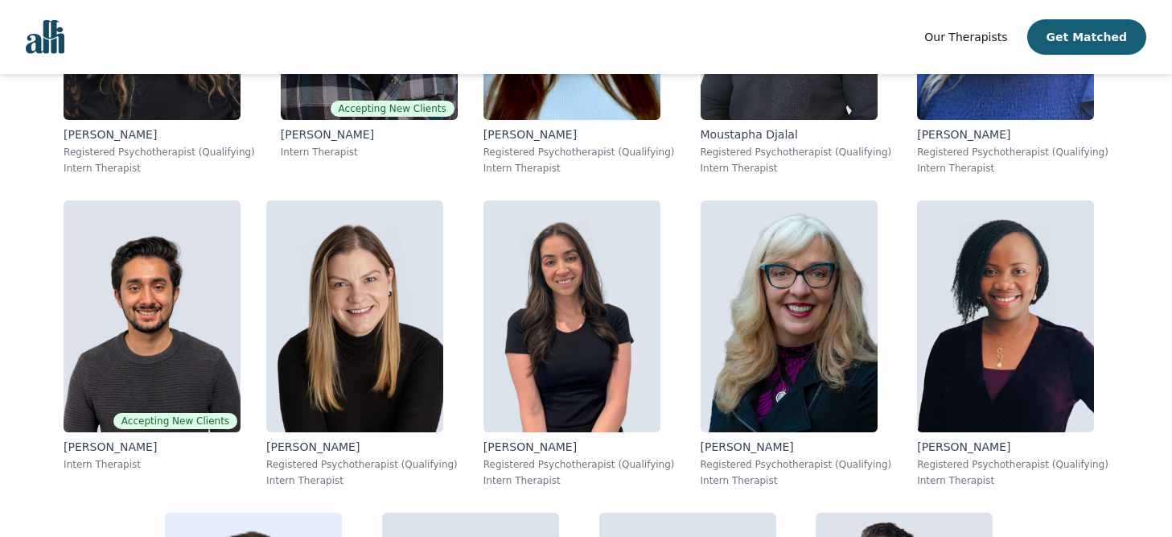
scroll to position [8040, 0]
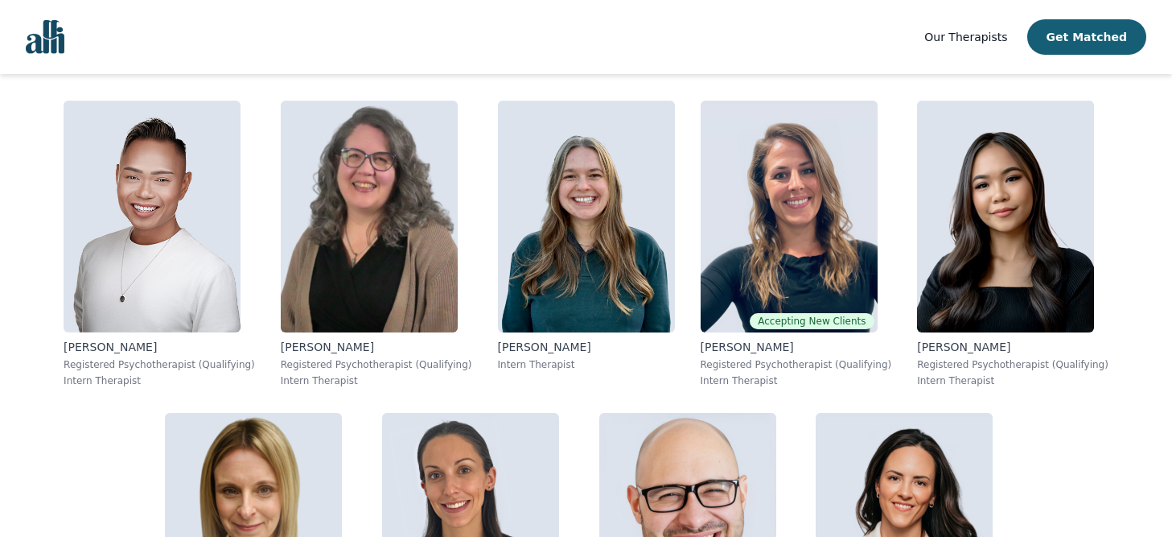
scroll to position [9689, 0]
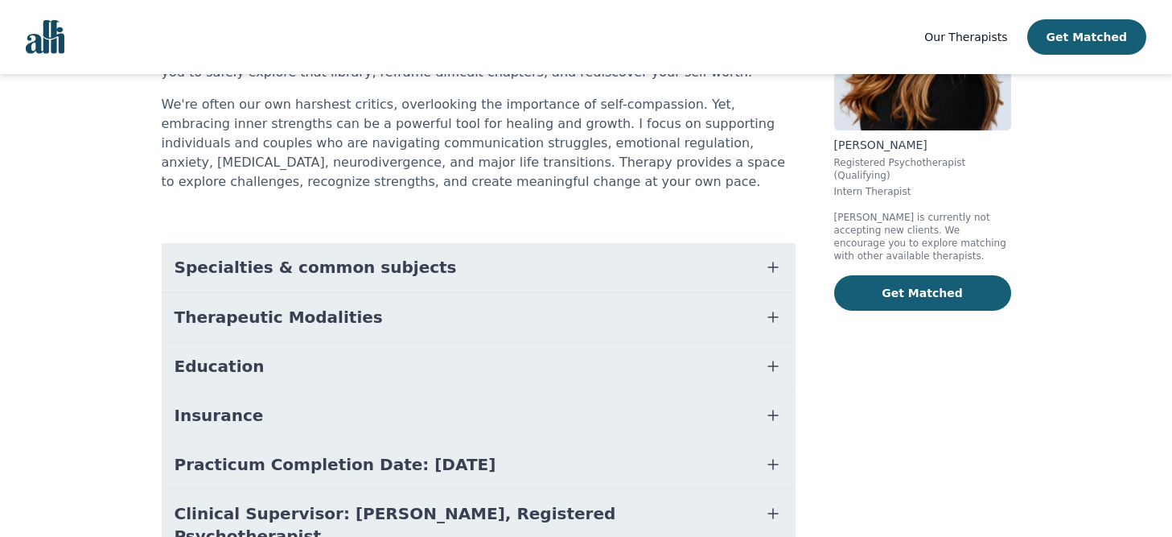
scroll to position [292, 0]
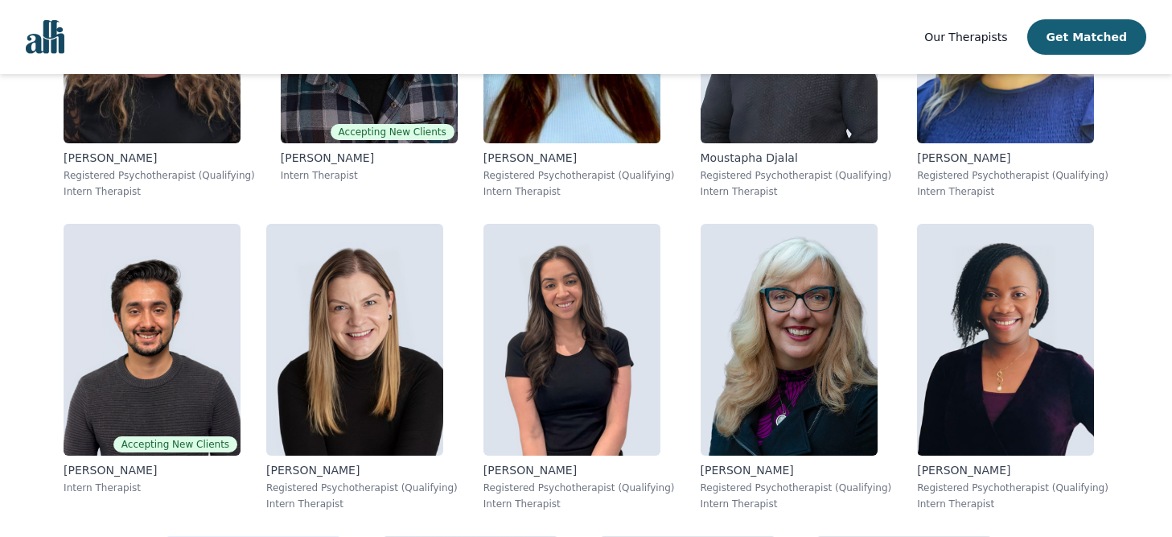
scroll to position [7770, 0]
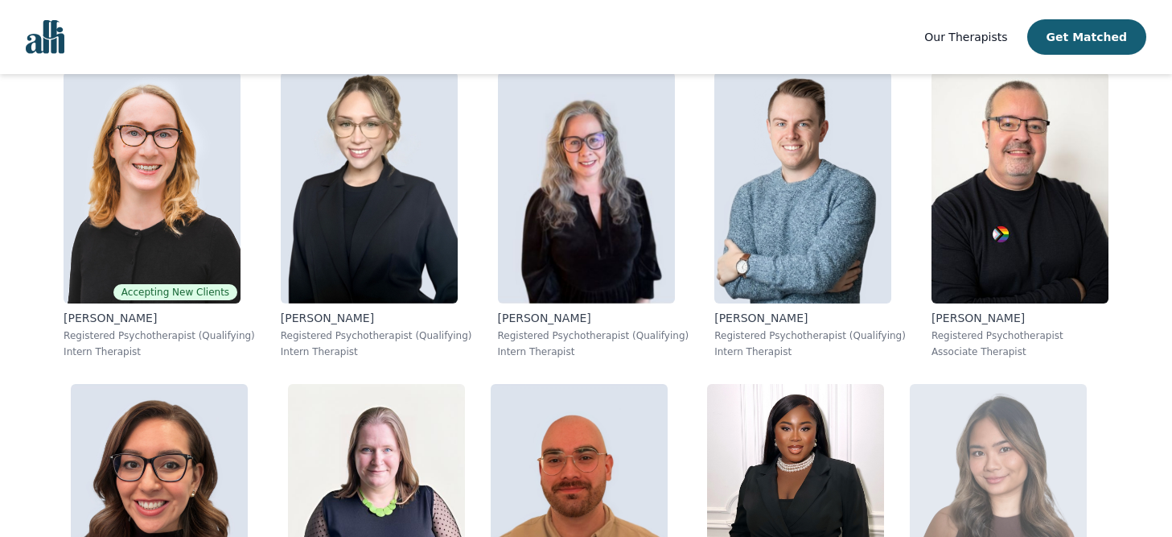
scroll to position [3690, 0]
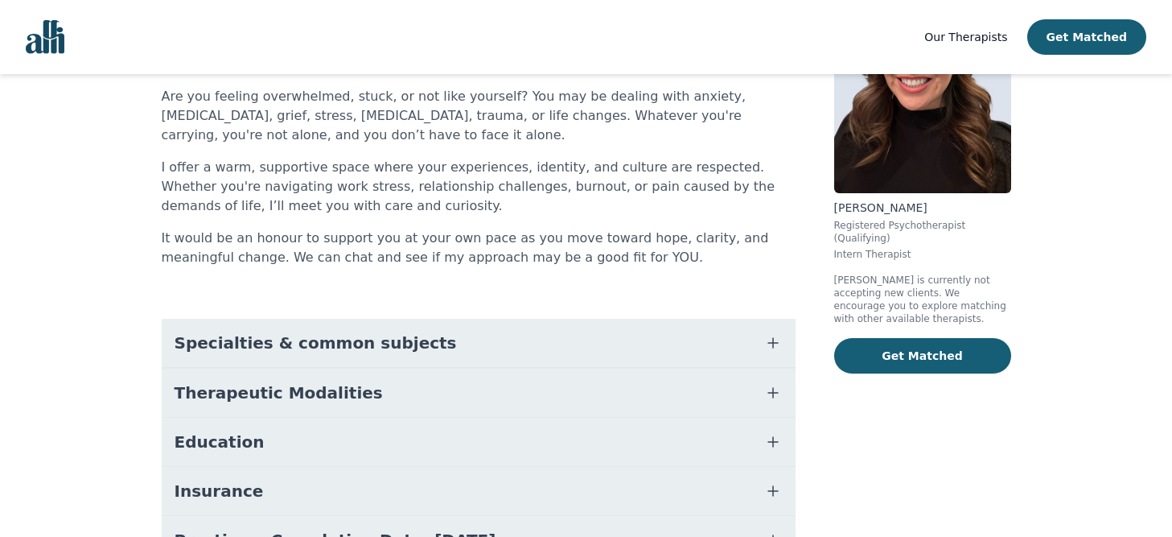
scroll to position [305, 0]
